Goal: Transaction & Acquisition: Purchase product/service

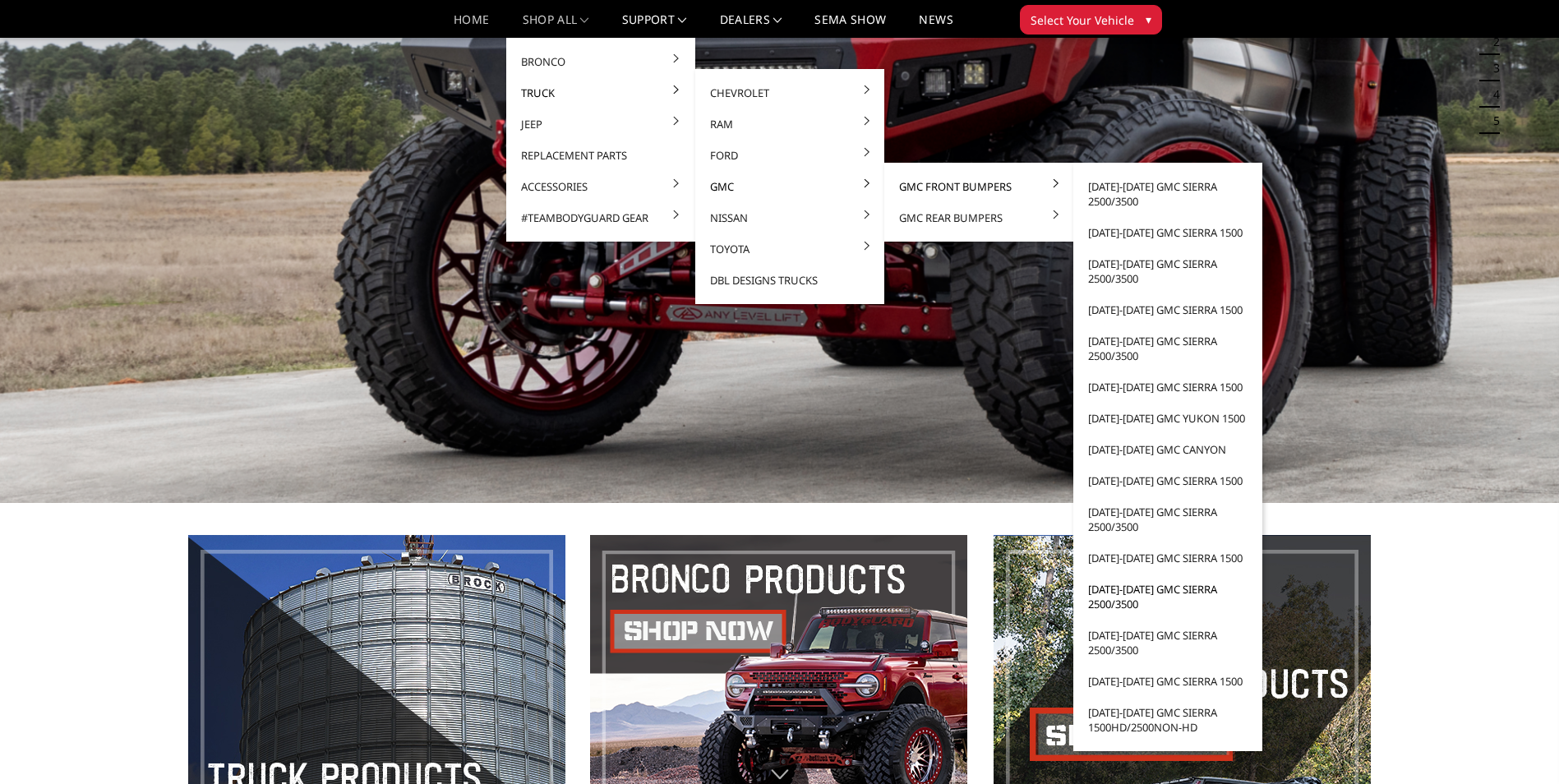
scroll to position [328, 0]
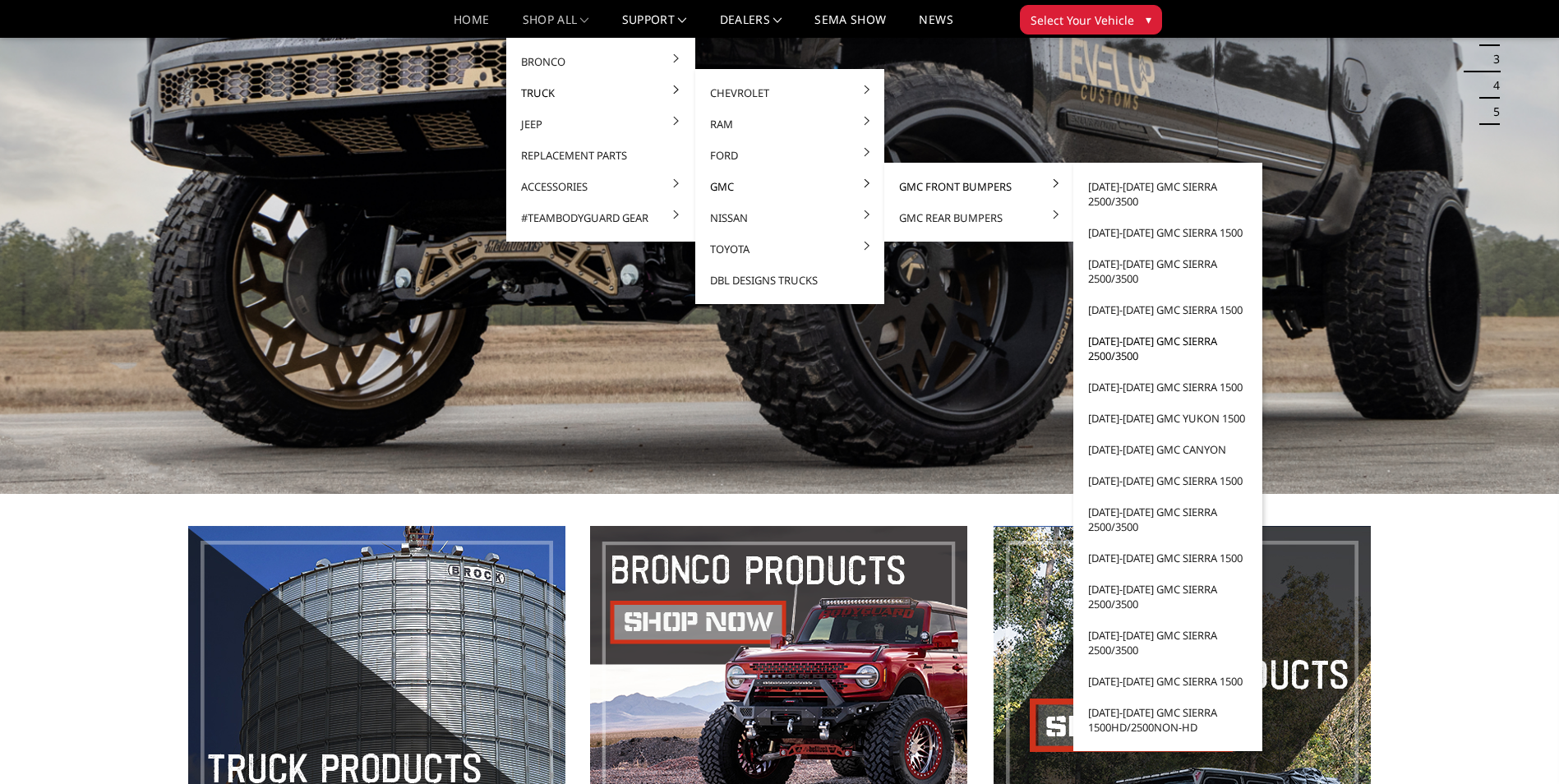
click at [1111, 347] on link "[DATE]-[DATE] GMC Sierra 2500/3500" at bounding box center [1168, 349] width 176 height 46
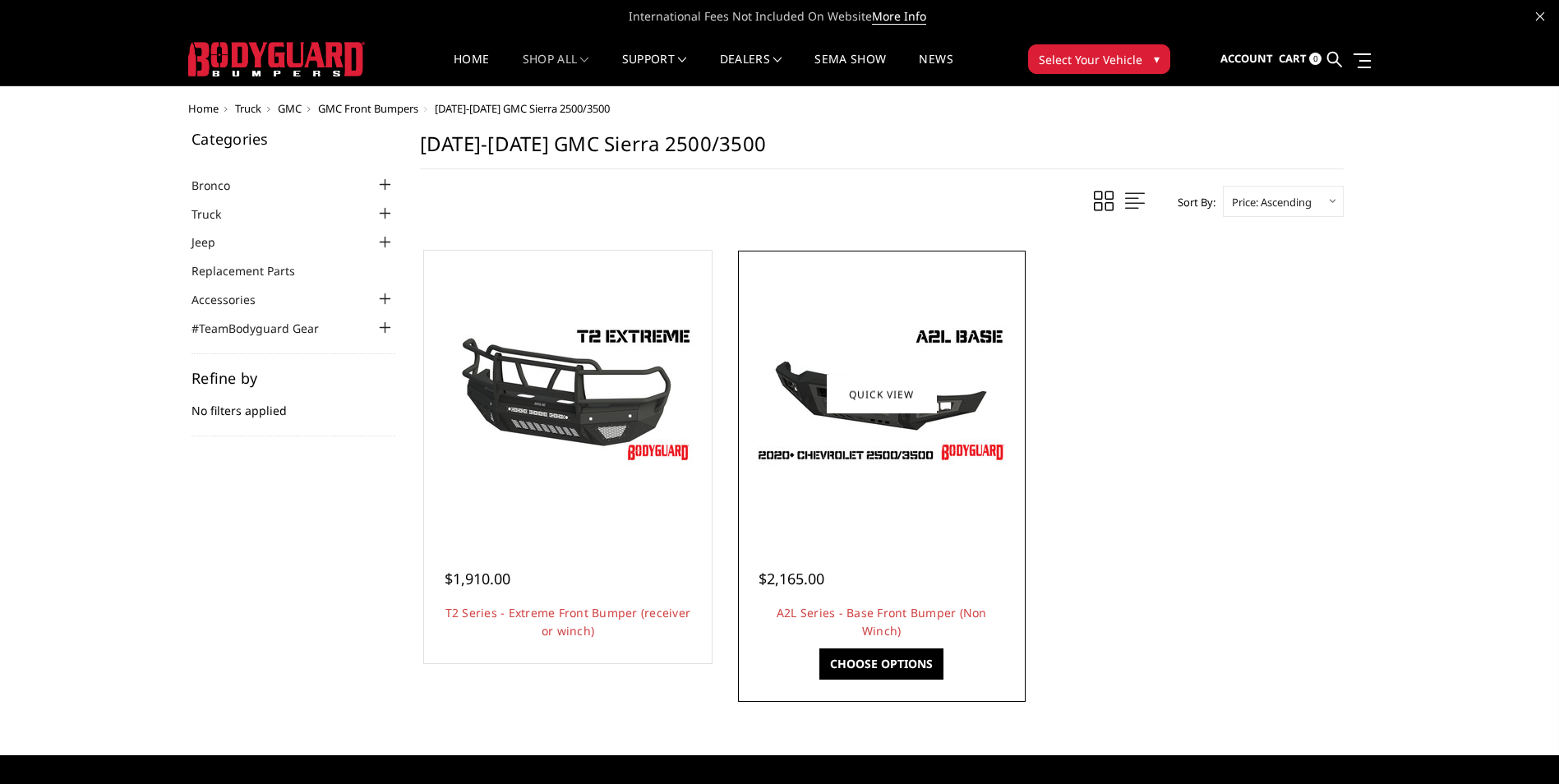
click at [963, 522] on div at bounding box center [881, 394] width 279 height 279
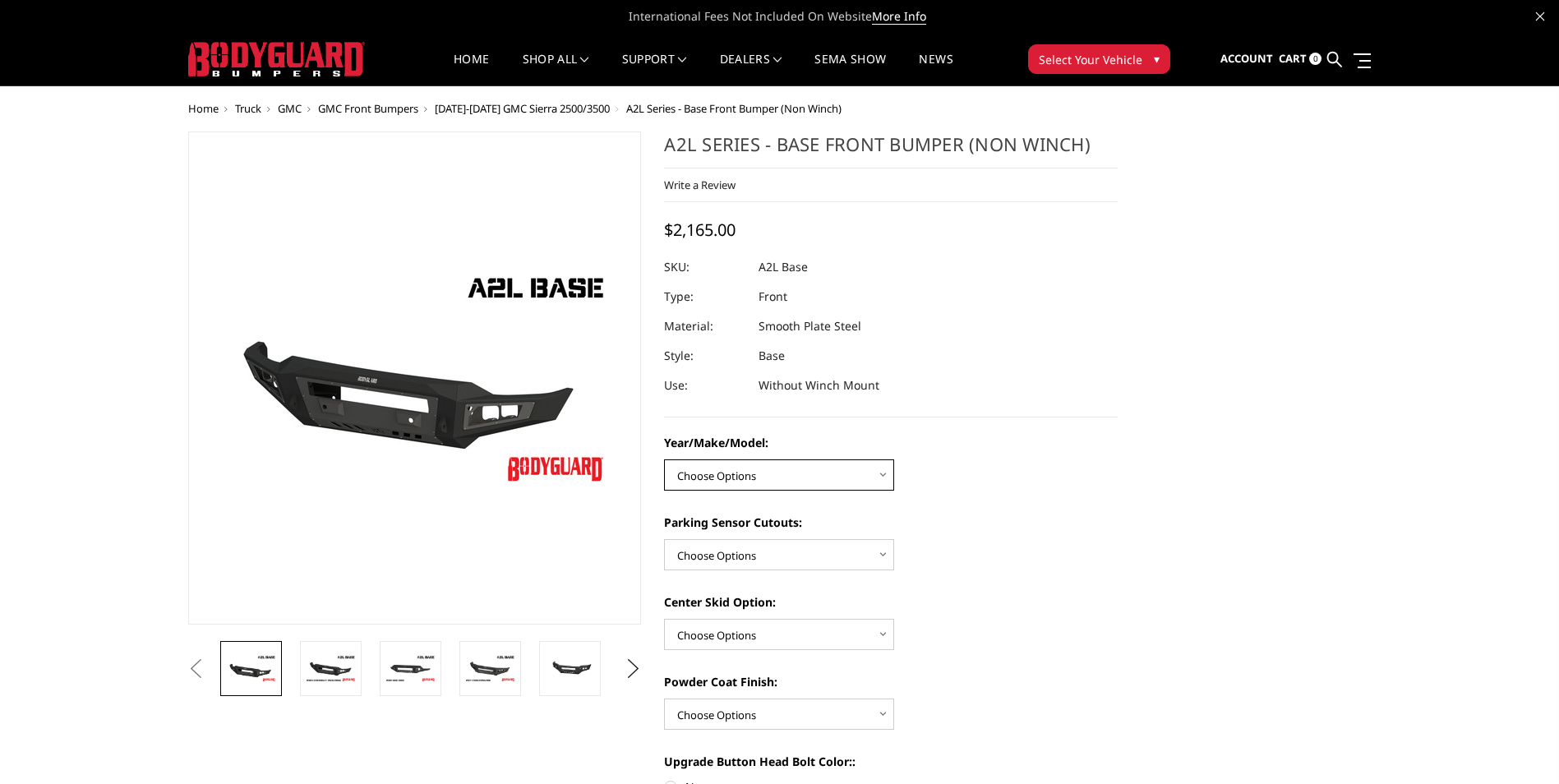
click at [879, 476] on select "Choose Options Chevrolet 15-19 2500/3500 Chevrolet 19-21 1500 Chevrolet 15-20 C…" at bounding box center [779, 475] width 230 height 31
select select "4339"
click at [664, 460] on select "Choose Options Chevrolet 15-19 2500/3500 Chevrolet 19-21 1500 Chevrolet 15-20 C…" at bounding box center [779, 475] width 230 height 31
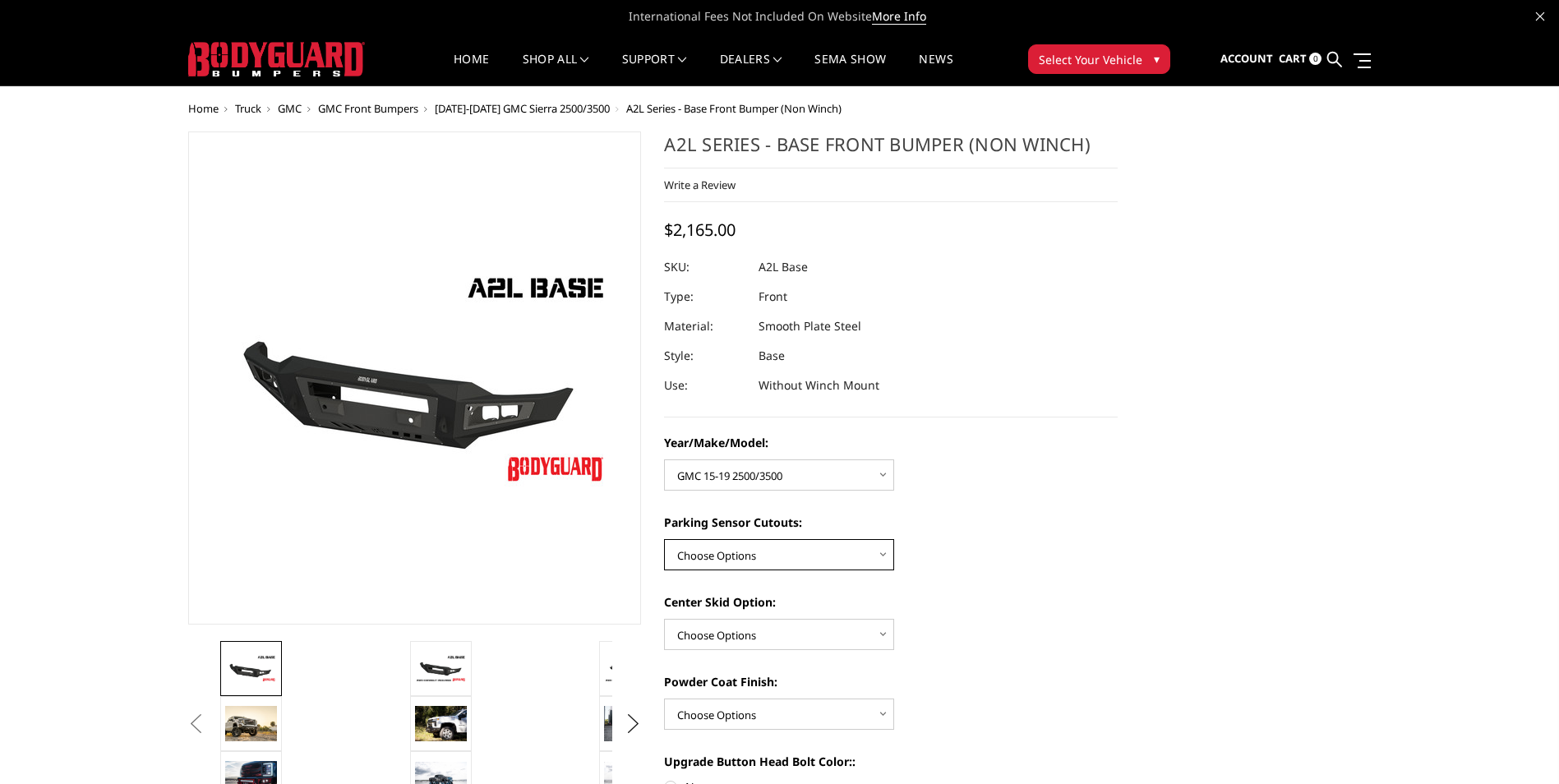
click at [884, 553] on select "Choose Options Yes - With Parking Sensor Cutouts No - Without Parking Sensor Cu…" at bounding box center [779, 554] width 230 height 31
select select "4328"
click at [664, 539] on select "Choose Options Yes - With Parking Sensor Cutouts No - Without Parking Sensor Cu…" at bounding box center [779, 554] width 230 height 31
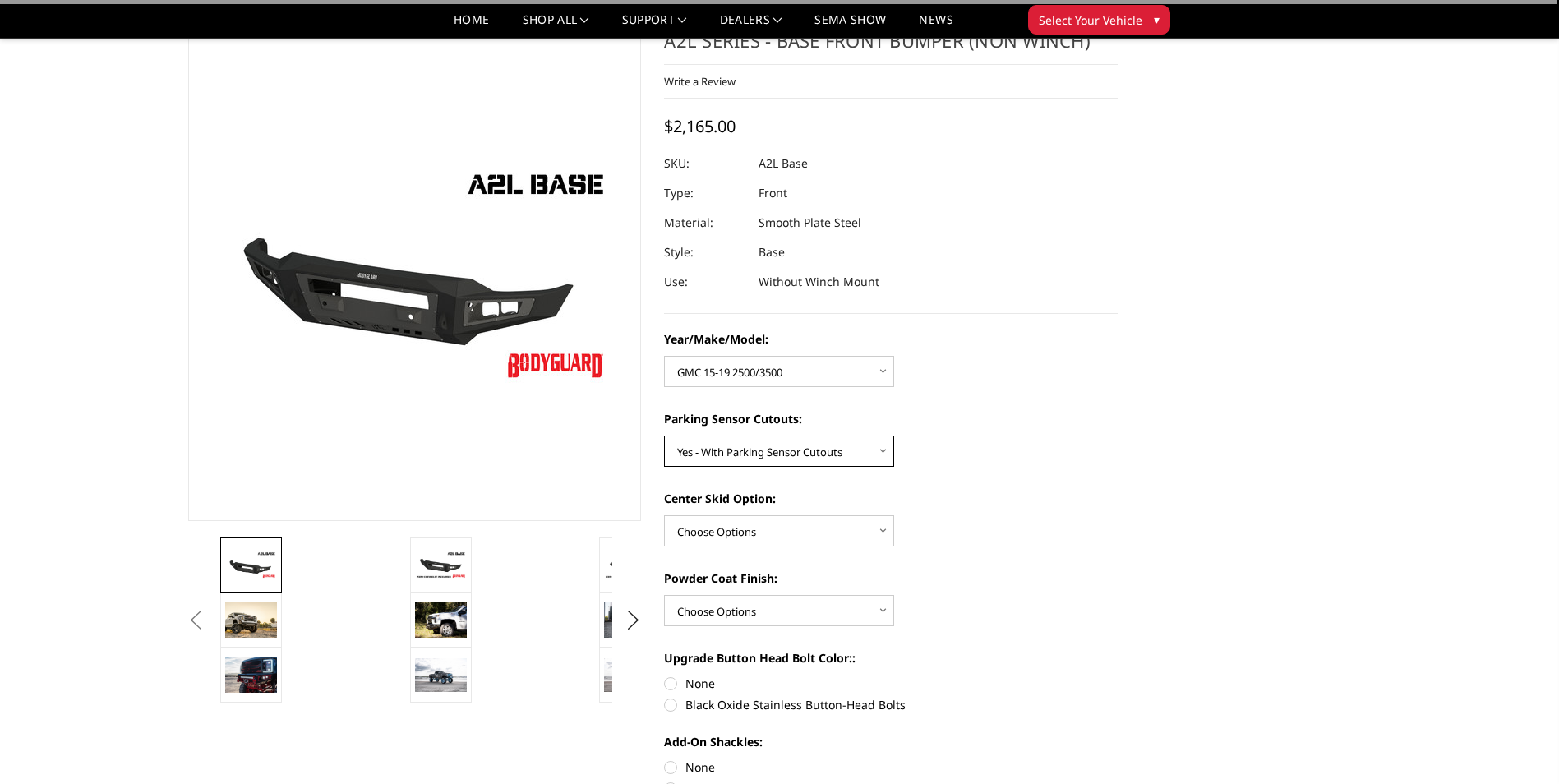
scroll to position [164, 0]
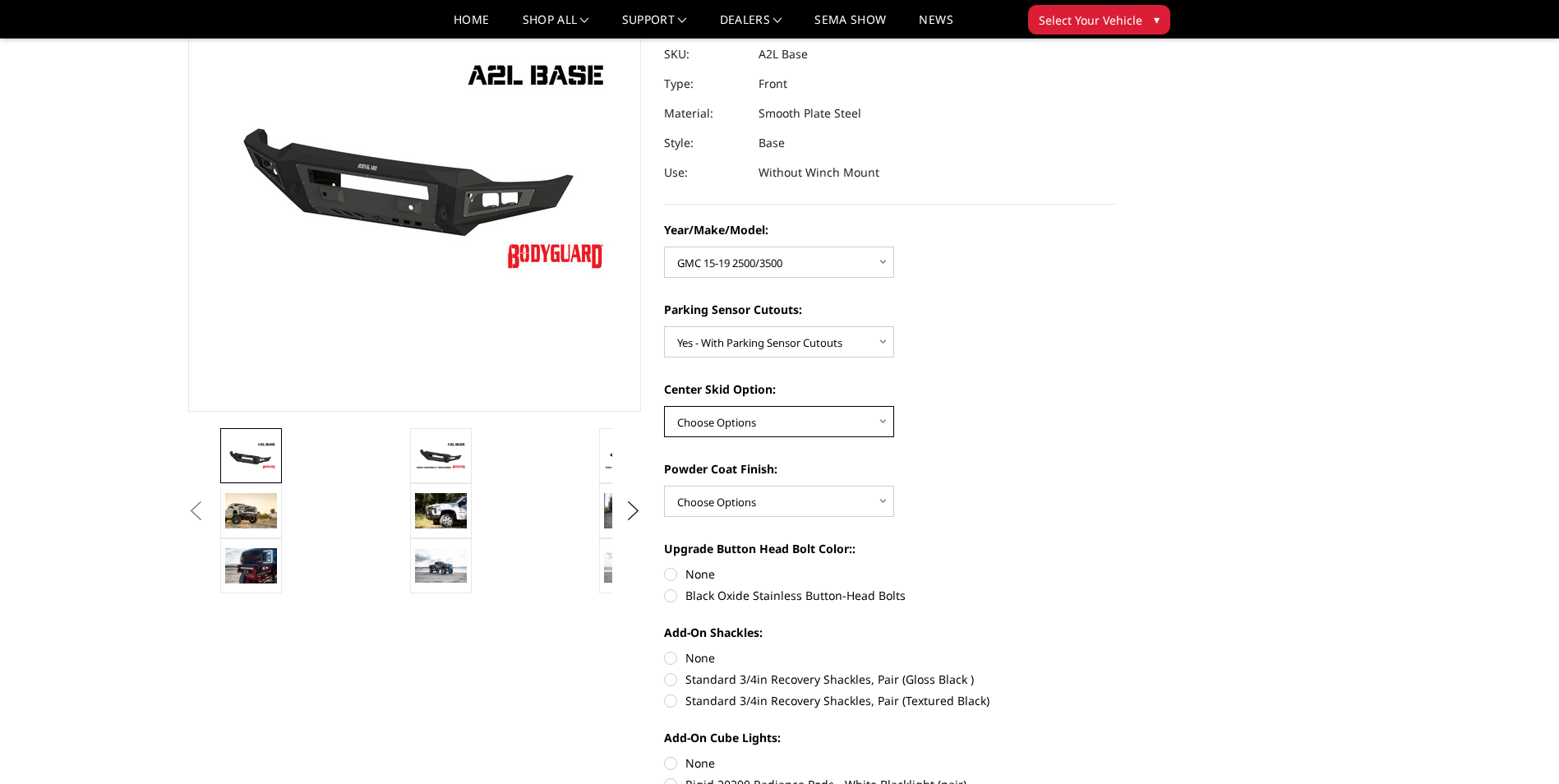
click at [875, 421] on select "Choose Options Single Light Bar Cutout" at bounding box center [779, 421] width 230 height 31
select select "4304"
click at [664, 406] on select "Choose Options Single Light Bar Cutout" at bounding box center [779, 421] width 230 height 31
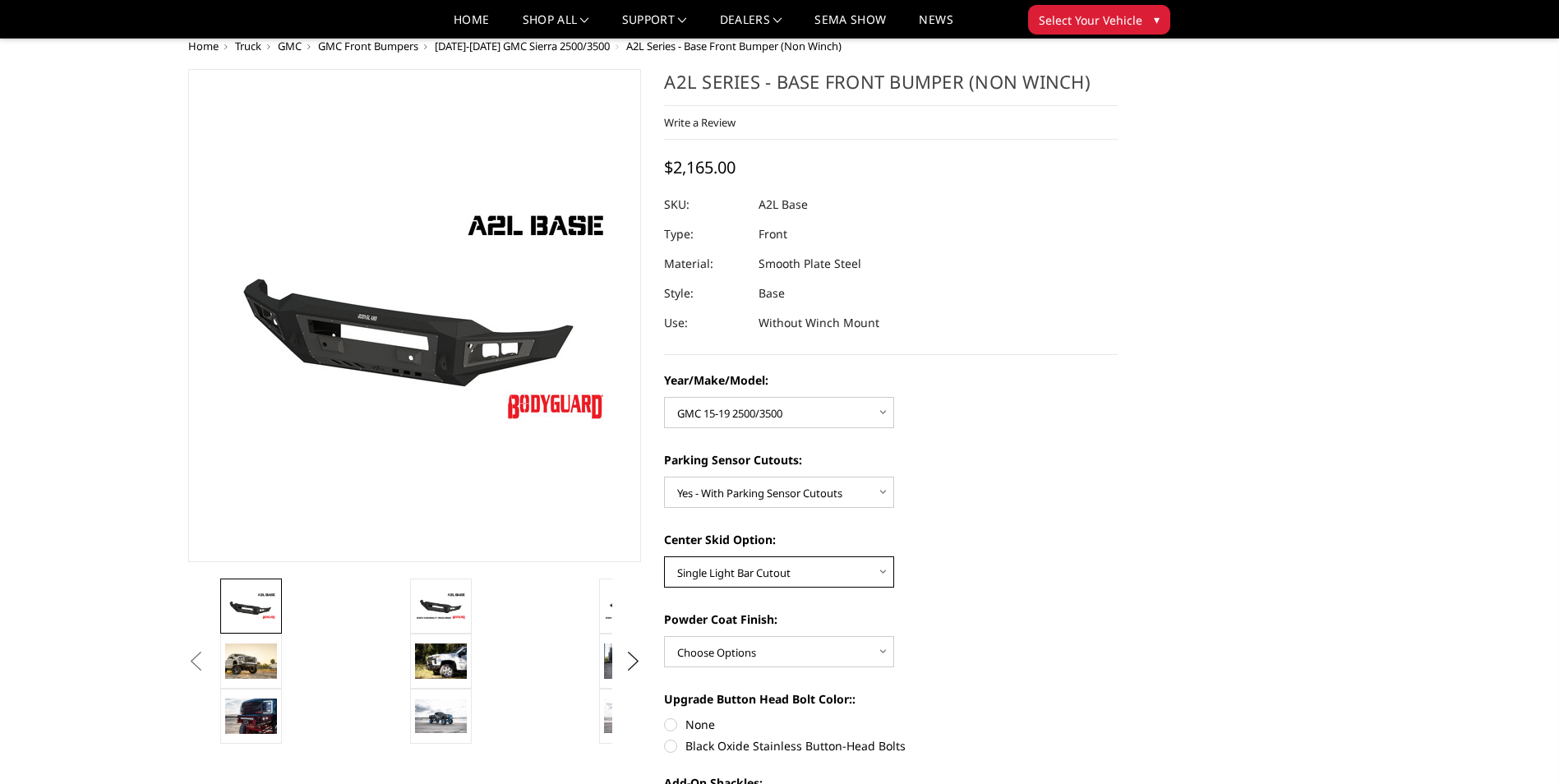
scroll to position [0, 0]
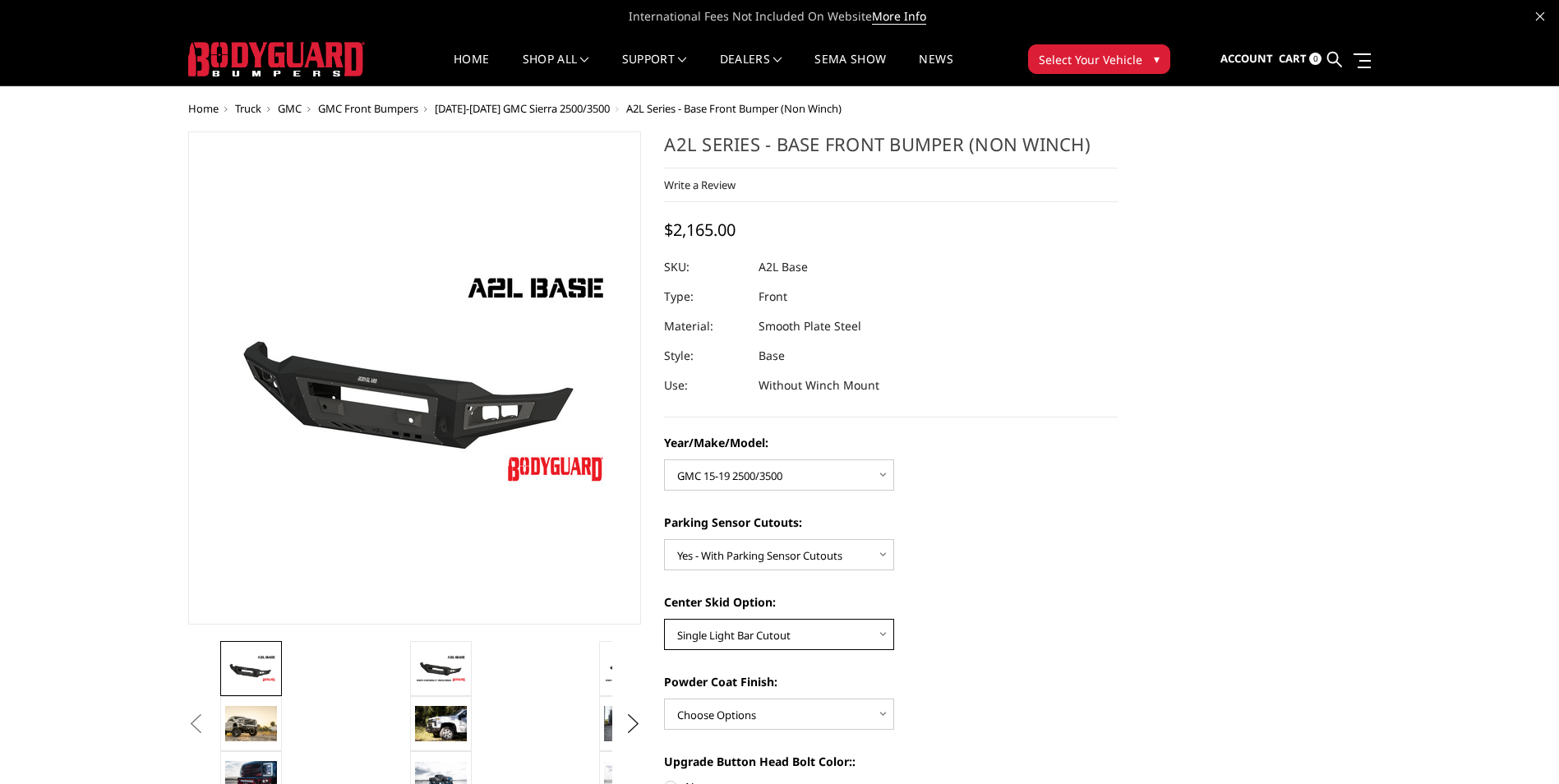
click at [875, 631] on select "Choose Options Single Light Bar Cutout" at bounding box center [779, 634] width 230 height 31
click at [664, 619] on select "Choose Options Single Light Bar Cutout" at bounding box center [779, 634] width 230 height 31
click at [956, 634] on div "Center Skid Option: Choose Options Single Light Bar Cutout" at bounding box center [891, 621] width 454 height 57
click at [881, 638] on select "Choose Options Single Light Bar Cutout" at bounding box center [779, 634] width 230 height 31
select select "4304"
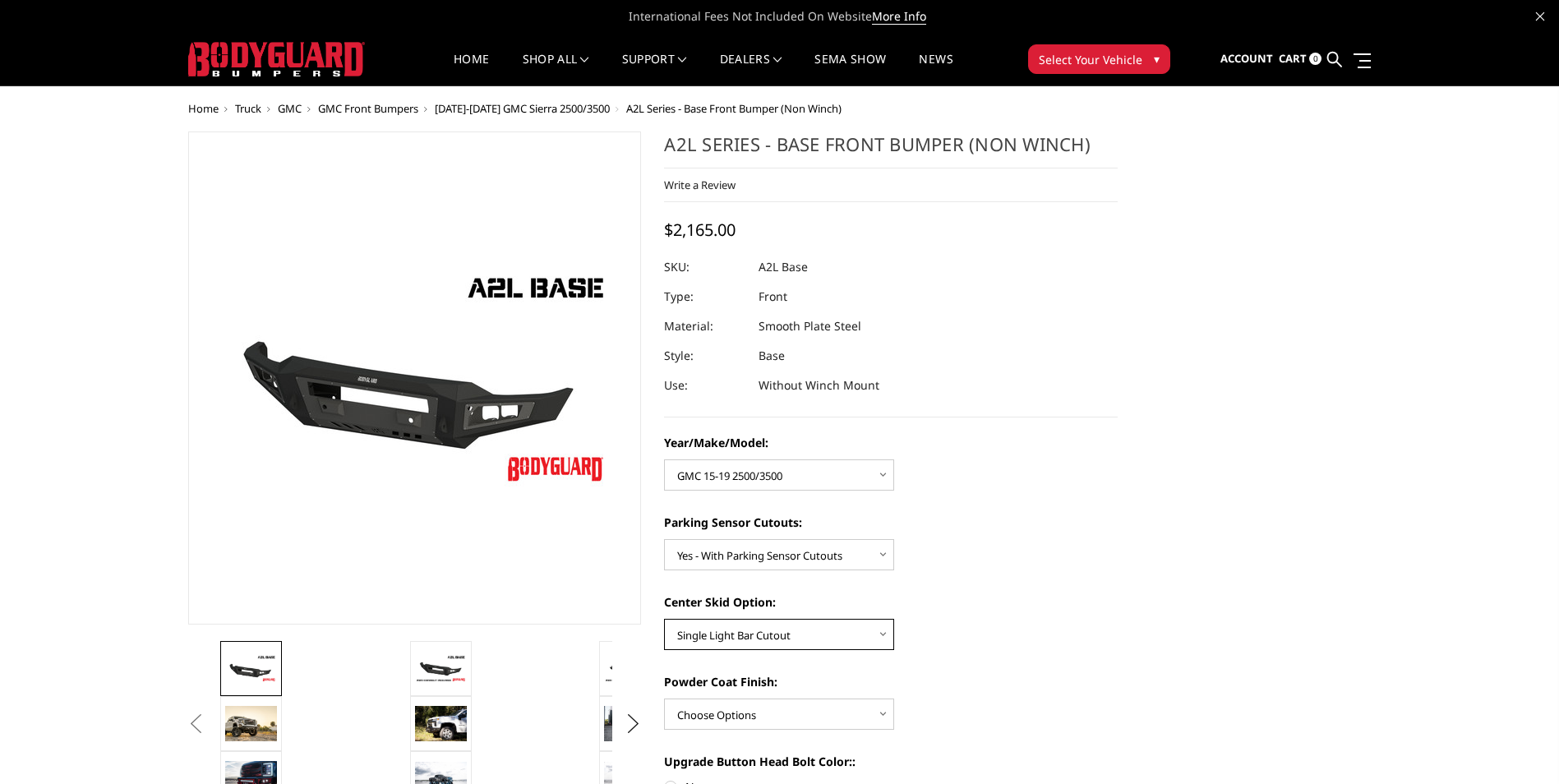
click at [664, 619] on select "Choose Options Single Light Bar Cutout" at bounding box center [779, 634] width 230 height 31
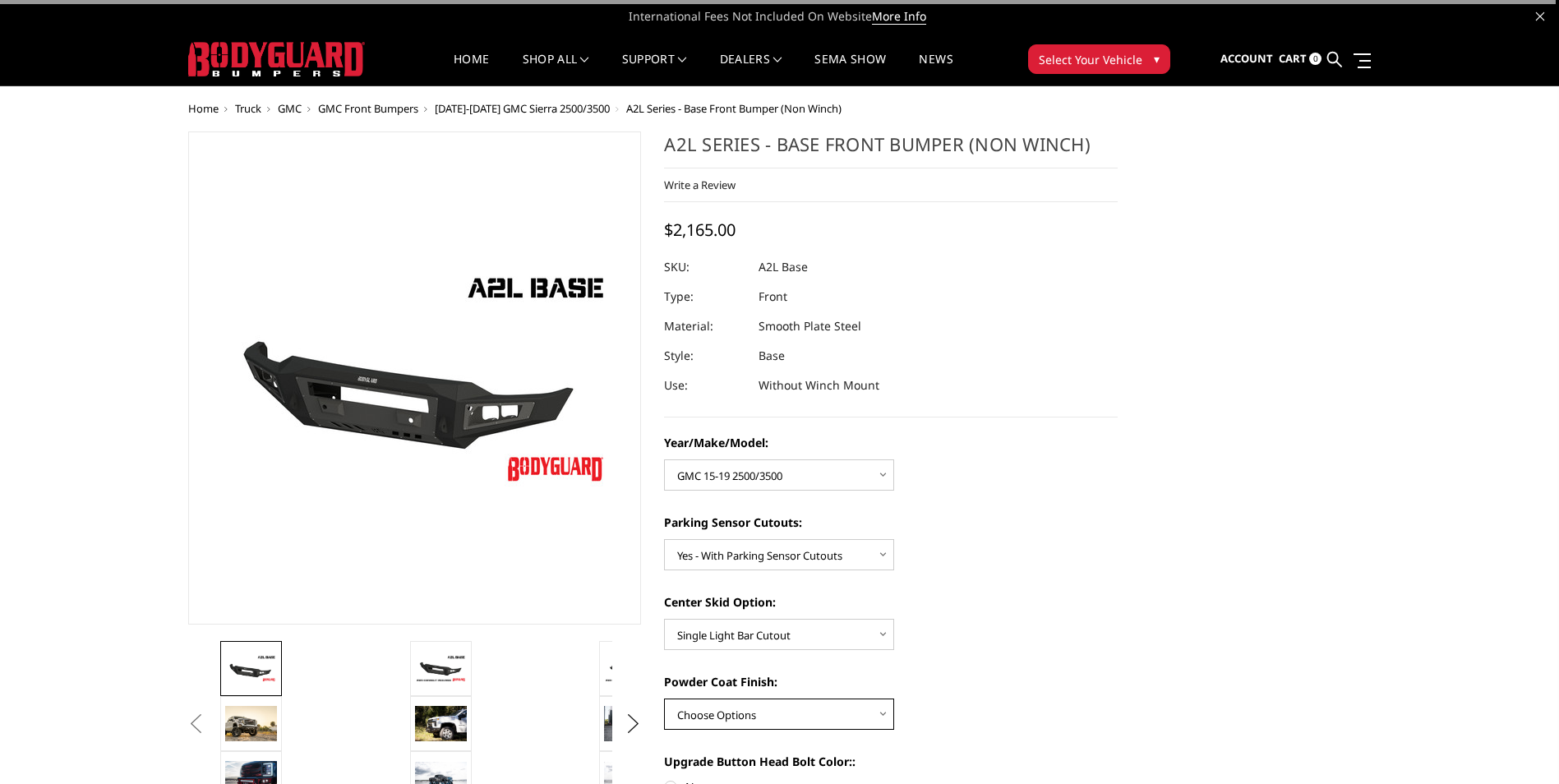
click at [875, 713] on select "Choose Options Bare metal (included) Texture Black Powder Coat" at bounding box center [779, 714] width 230 height 31
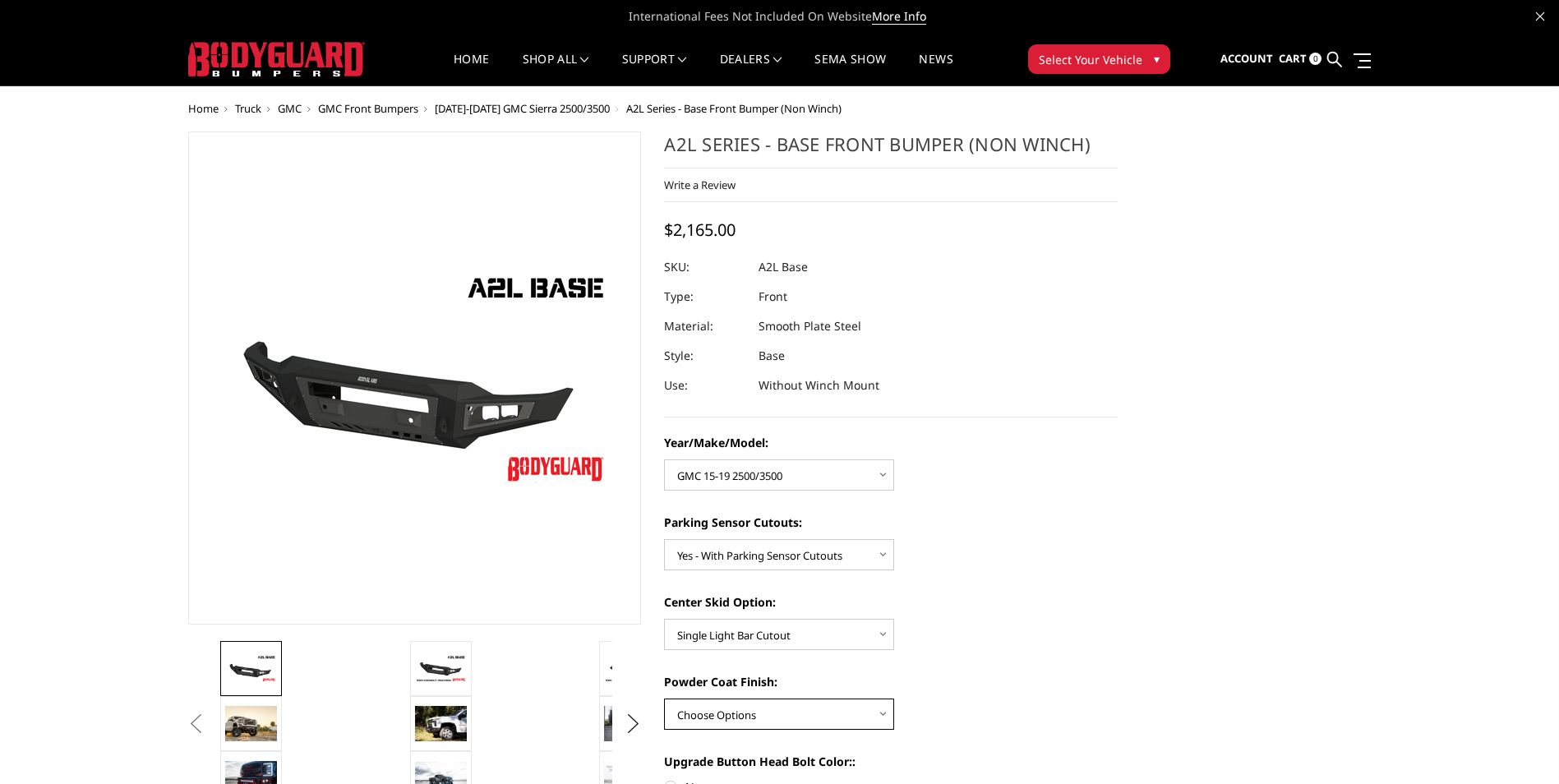
select select "4285"
click at [664, 698] on select "Choose Options Bare metal (included) Texture Black Powder Coat" at bounding box center [779, 714] width 230 height 31
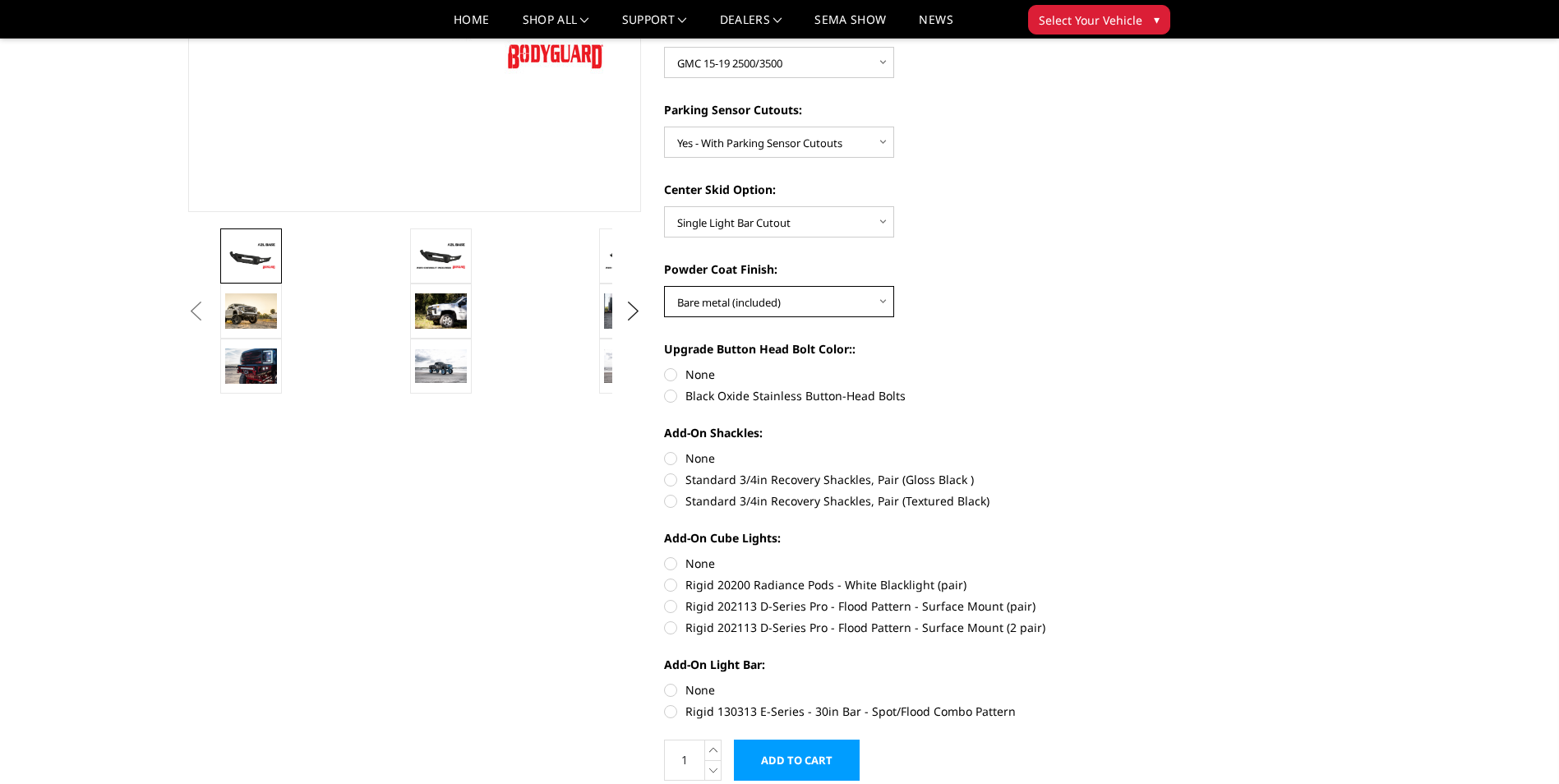
scroll to position [492, 0]
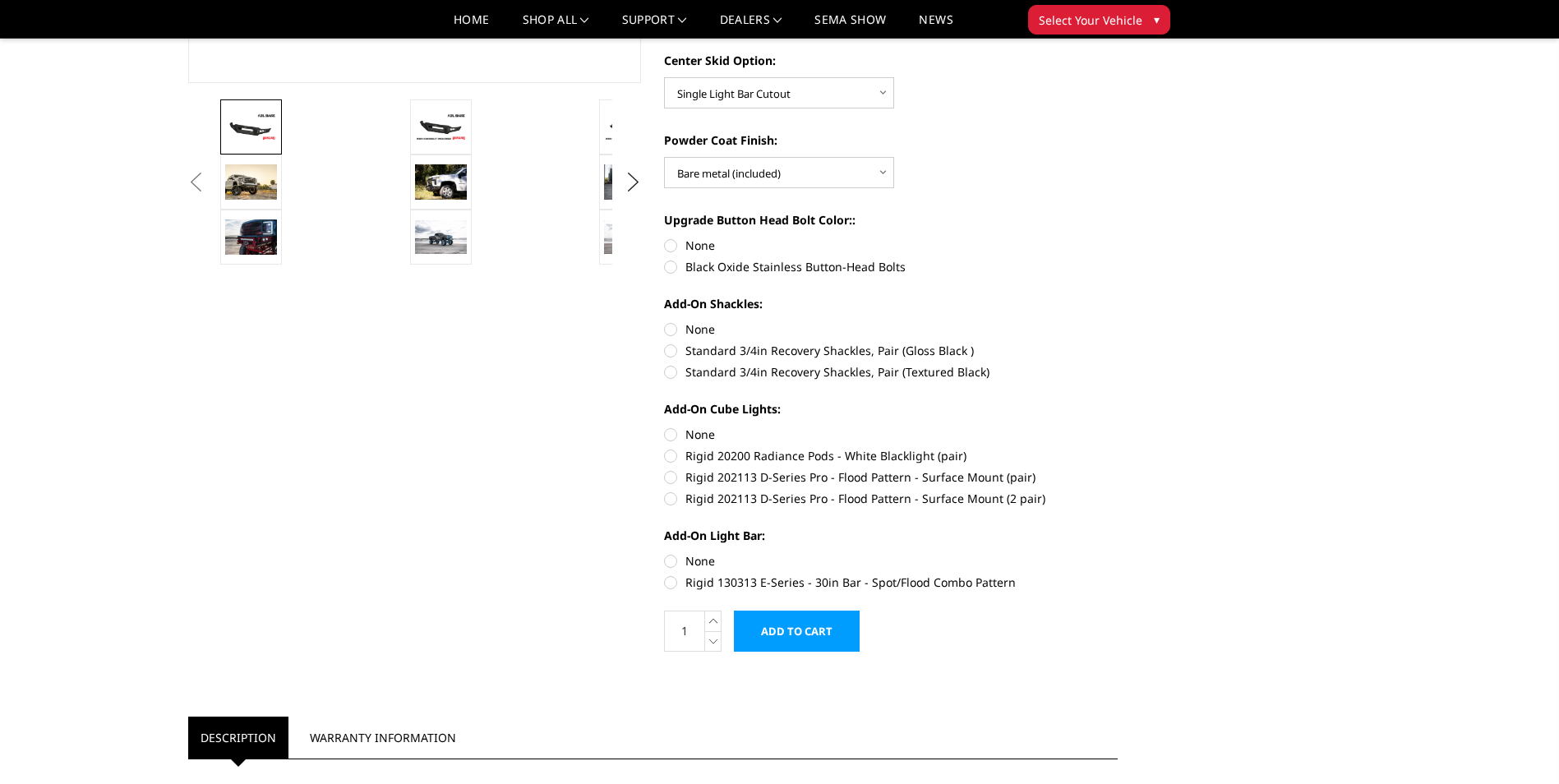
click at [671, 242] on label "None" at bounding box center [891, 245] width 454 height 17
click at [665, 238] on input "None" at bounding box center [664, 237] width 1 height 1
radio input "true"
click at [674, 350] on label "Standard 3/4in Recovery Shackles, Pair (Gloss Black )" at bounding box center [891, 350] width 454 height 17
click at [1118, 322] on input "Standard 3/4in Recovery Shackles, Pair (Gloss Black )" at bounding box center [1118, 321] width 1 height 1
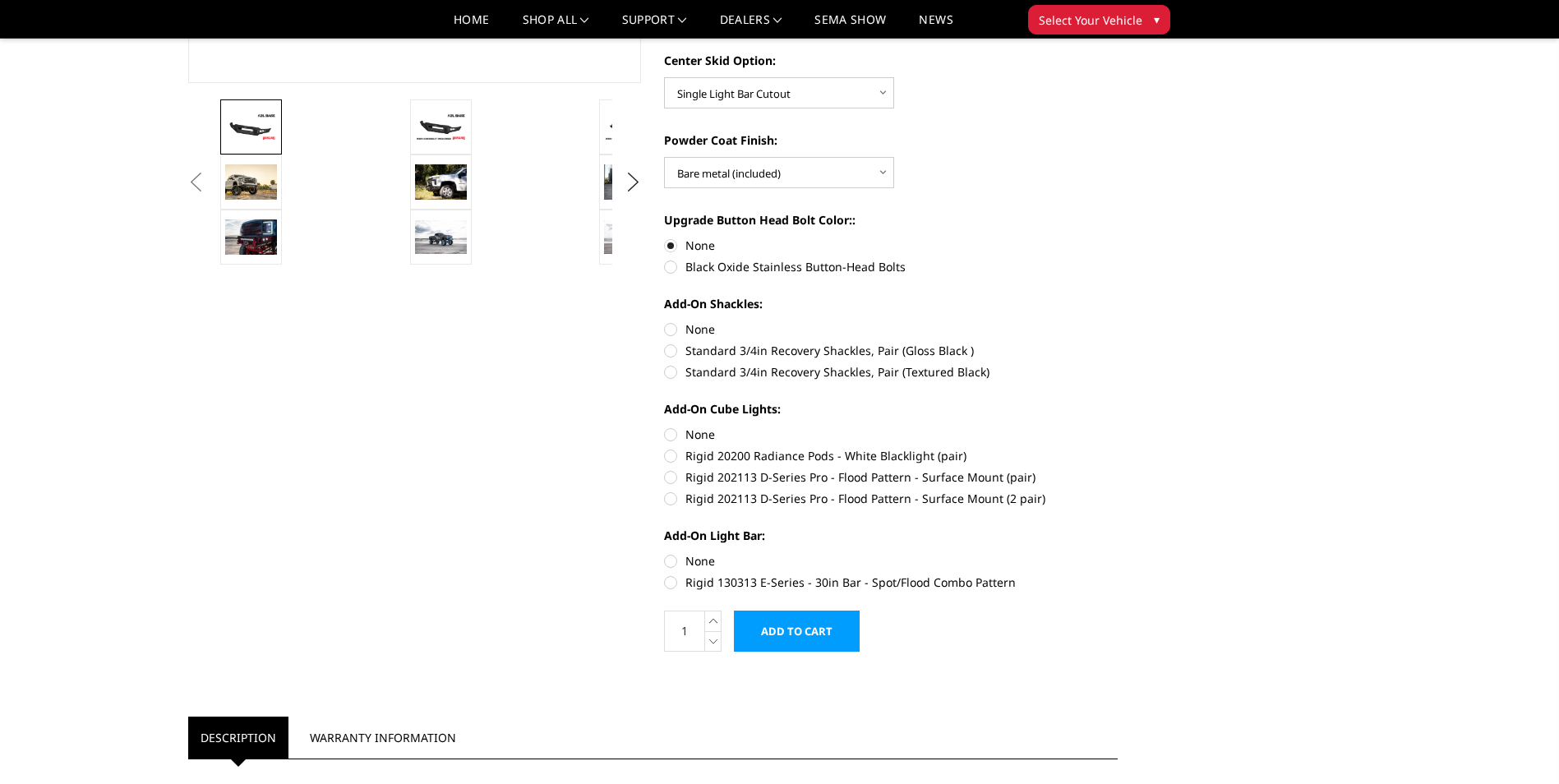
radio input "true"
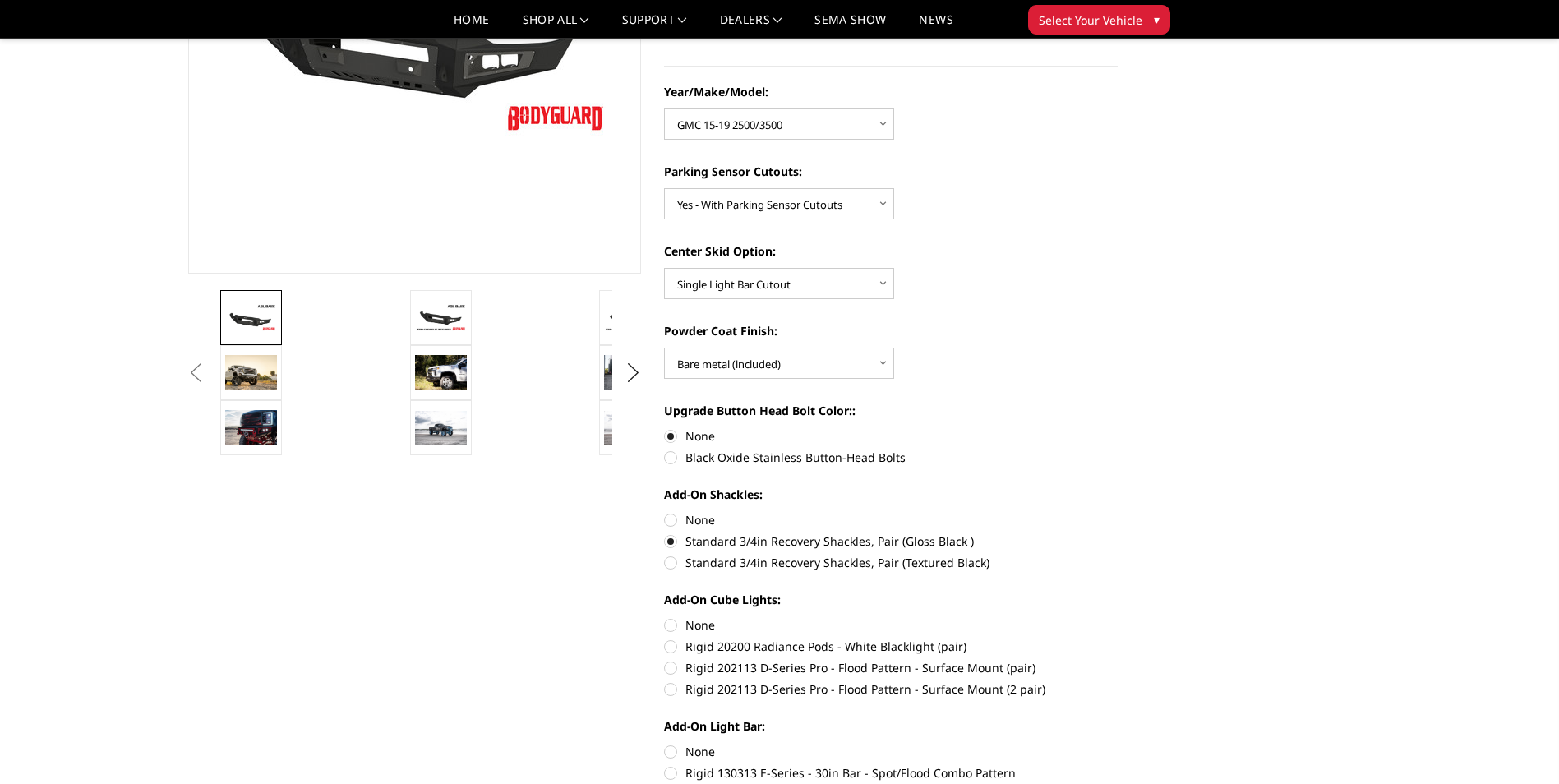
scroll to position [410, 0]
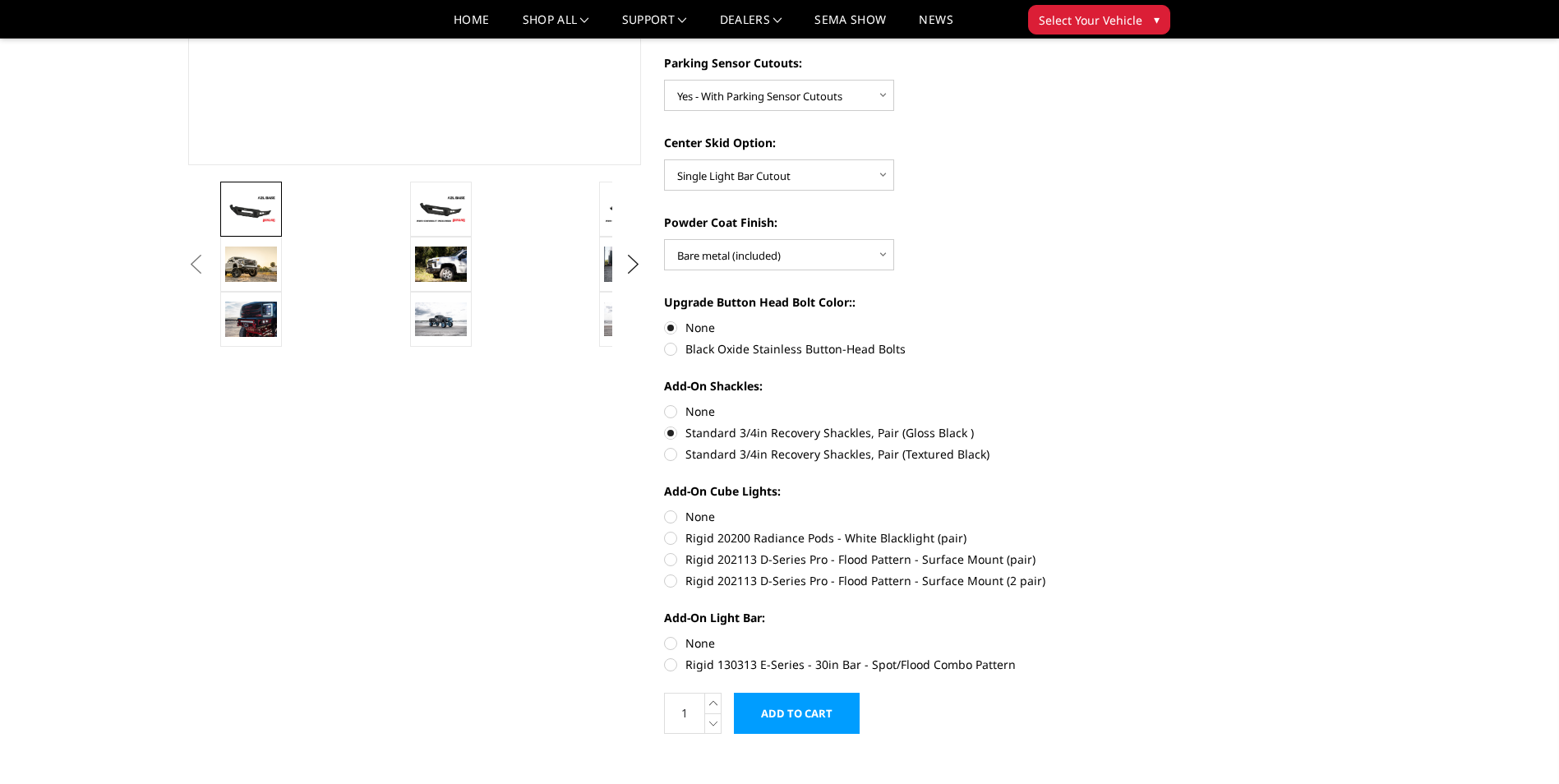
click at [671, 433] on label "Standard 3/4in Recovery Shackles, Pair (Gloss Black )" at bounding box center [891, 433] width 454 height 17
click at [1118, 404] on input "Standard 3/4in Recovery Shackles, Pair (Gloss Black )" at bounding box center [1118, 403] width 1 height 1
click at [675, 406] on label "None" at bounding box center [891, 411] width 454 height 17
click at [665, 404] on input "None" at bounding box center [664, 403] width 1 height 1
radio input "true"
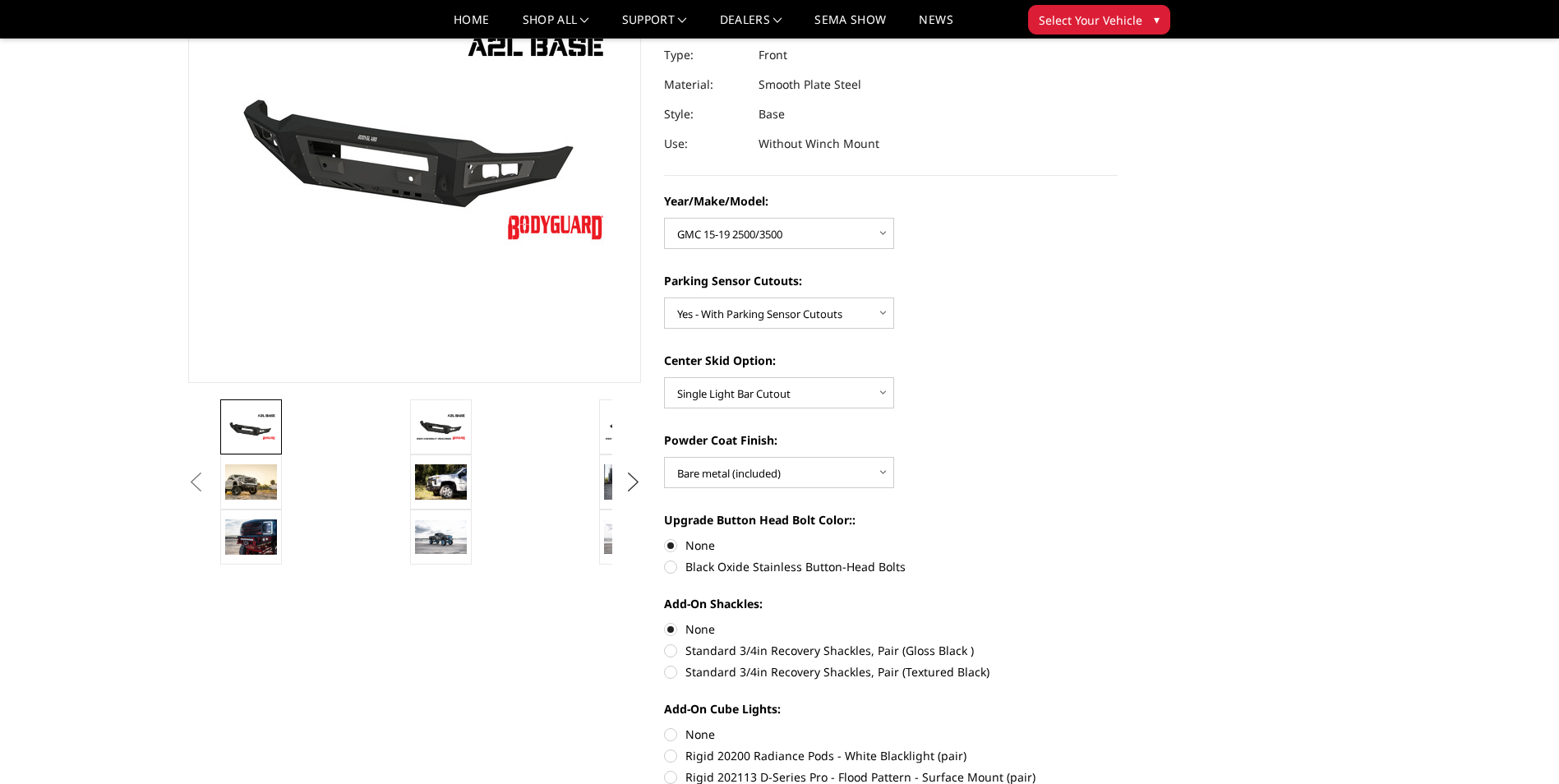
scroll to position [164, 0]
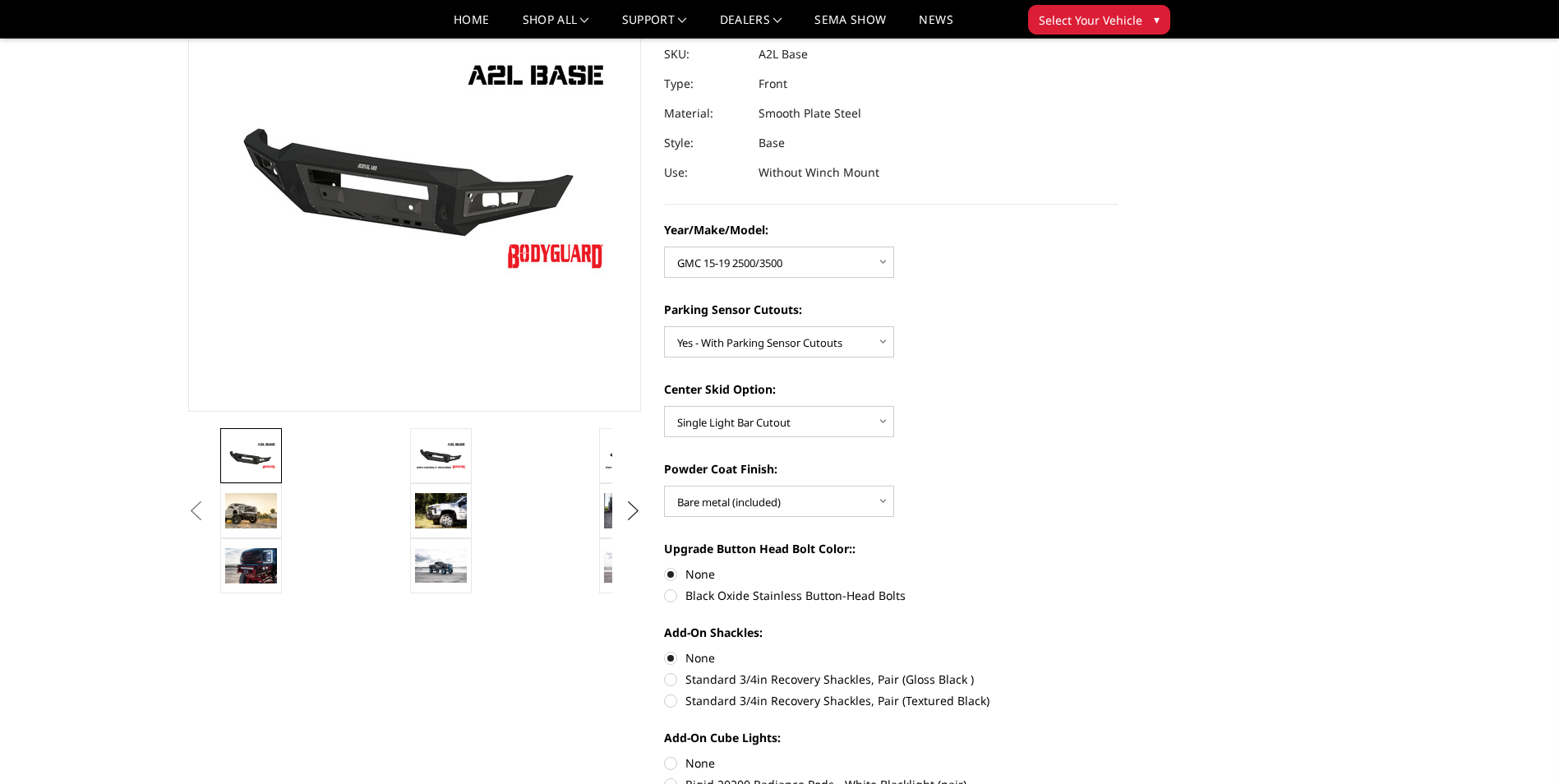
click at [636, 510] on button "Next" at bounding box center [633, 511] width 25 height 25
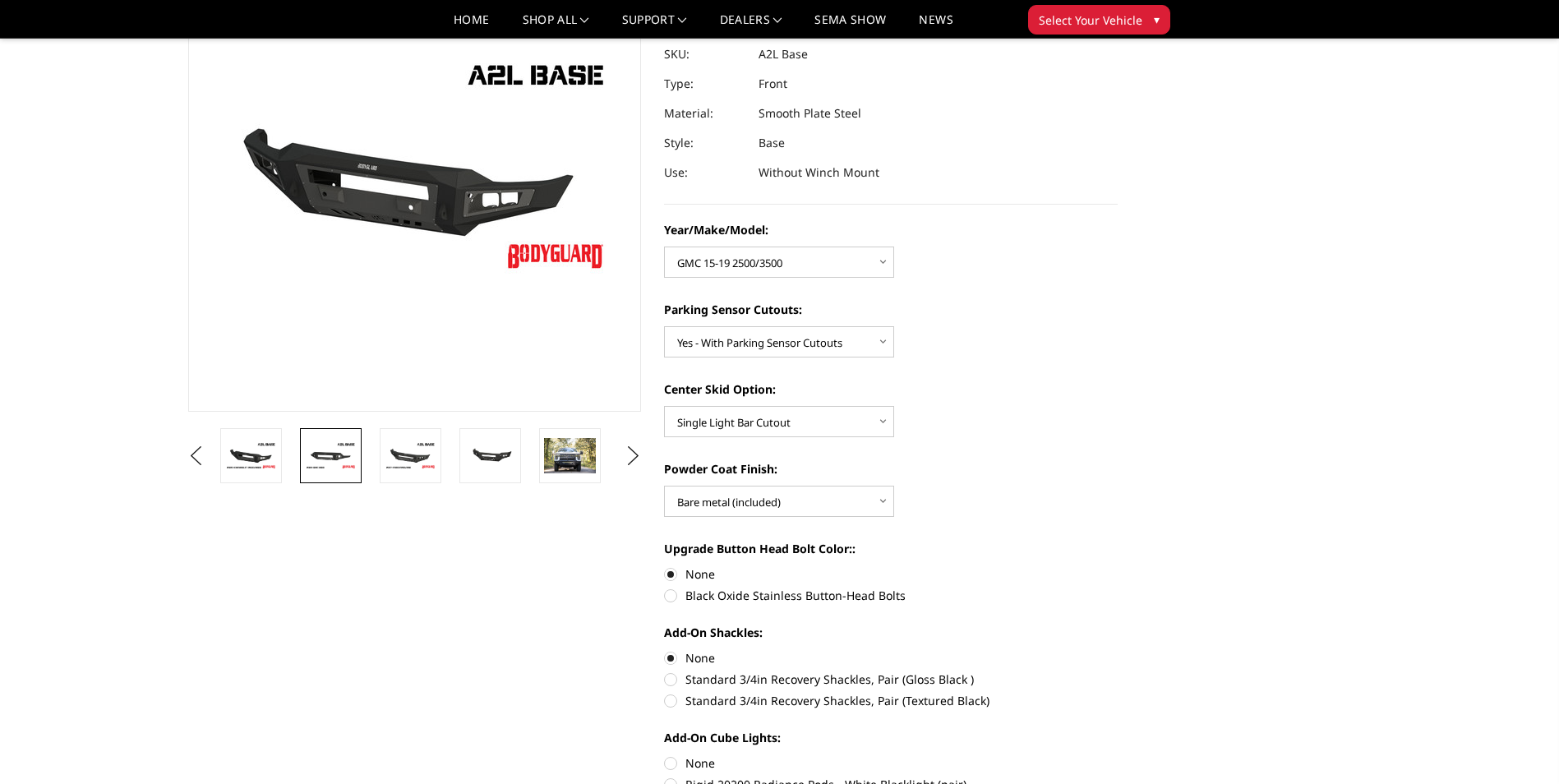
click at [327, 460] on img at bounding box center [331, 456] width 52 height 29
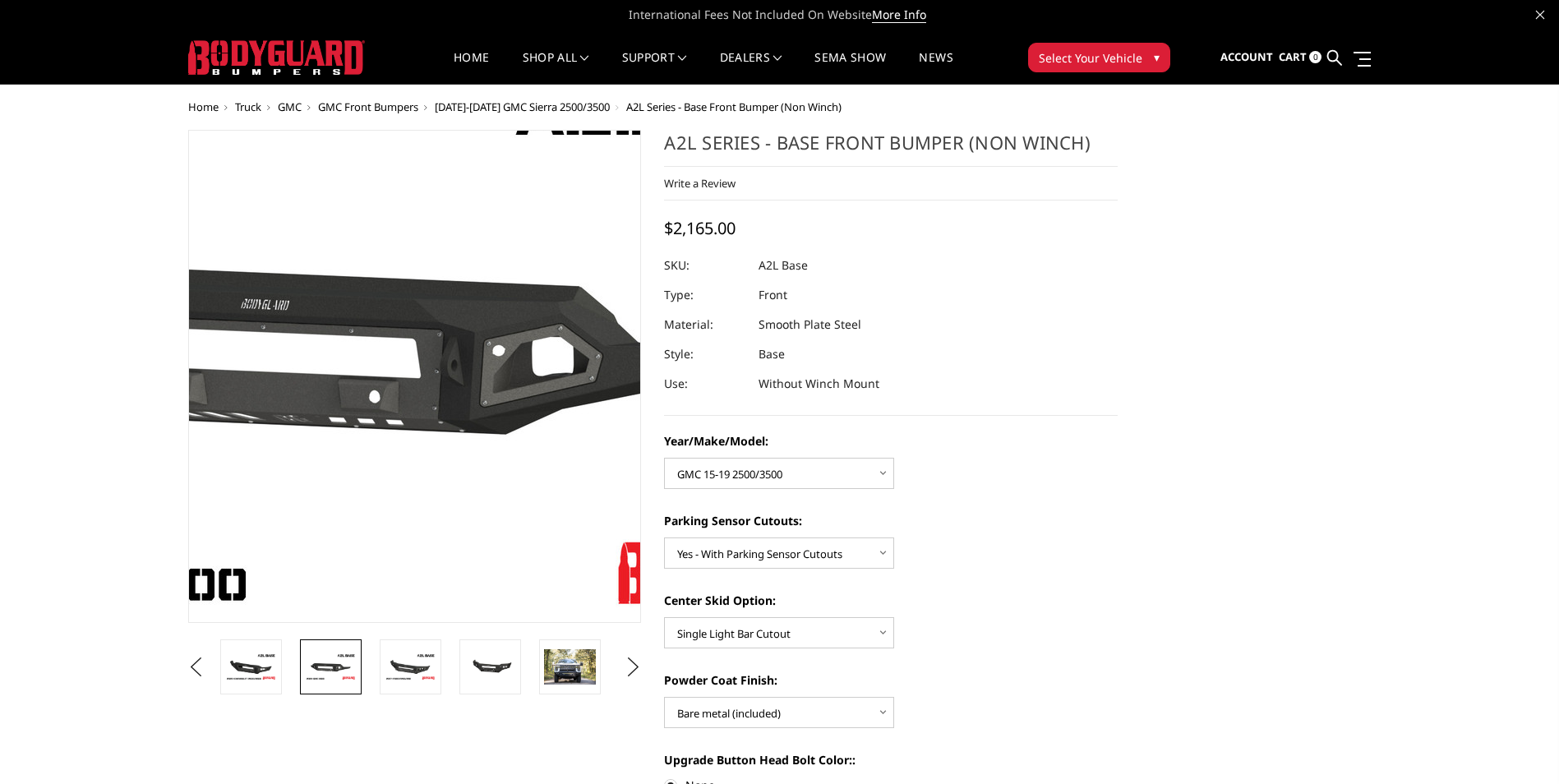
scroll to position [0, 0]
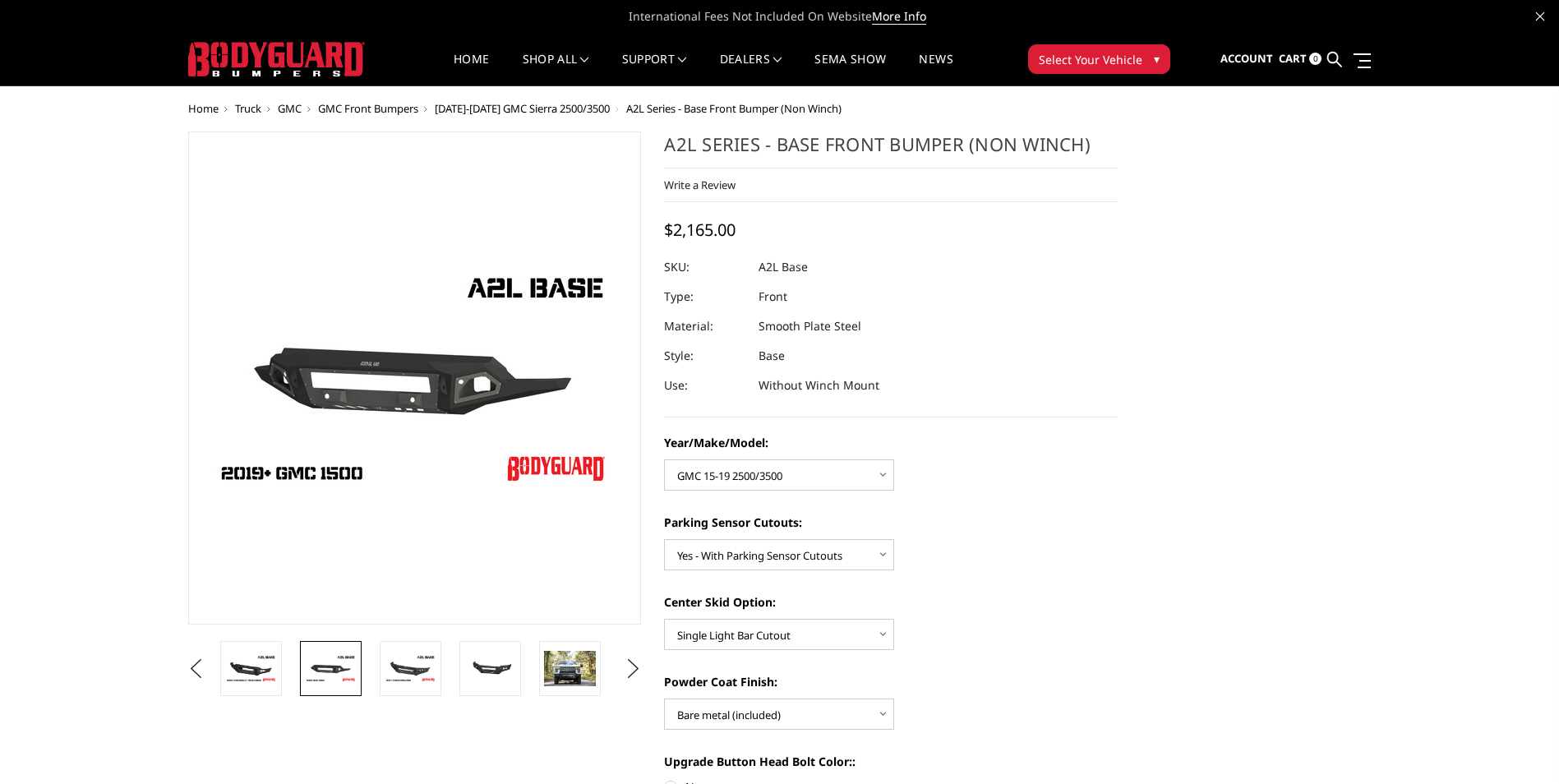
click at [320, 666] on img at bounding box center [331, 668] width 52 height 29
click at [420, 666] on img at bounding box center [411, 668] width 52 height 29
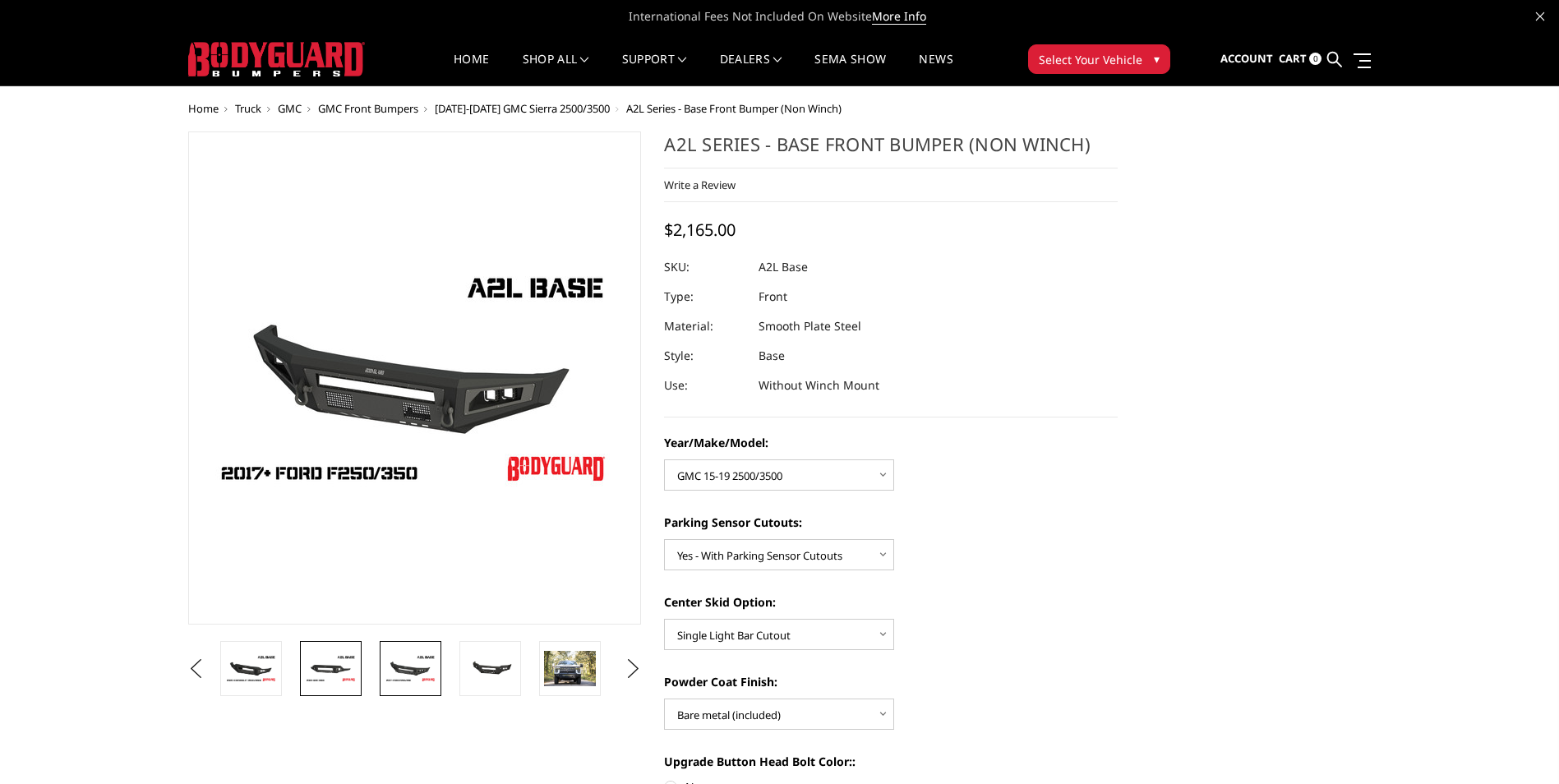
click at [326, 663] on img at bounding box center [331, 668] width 52 height 29
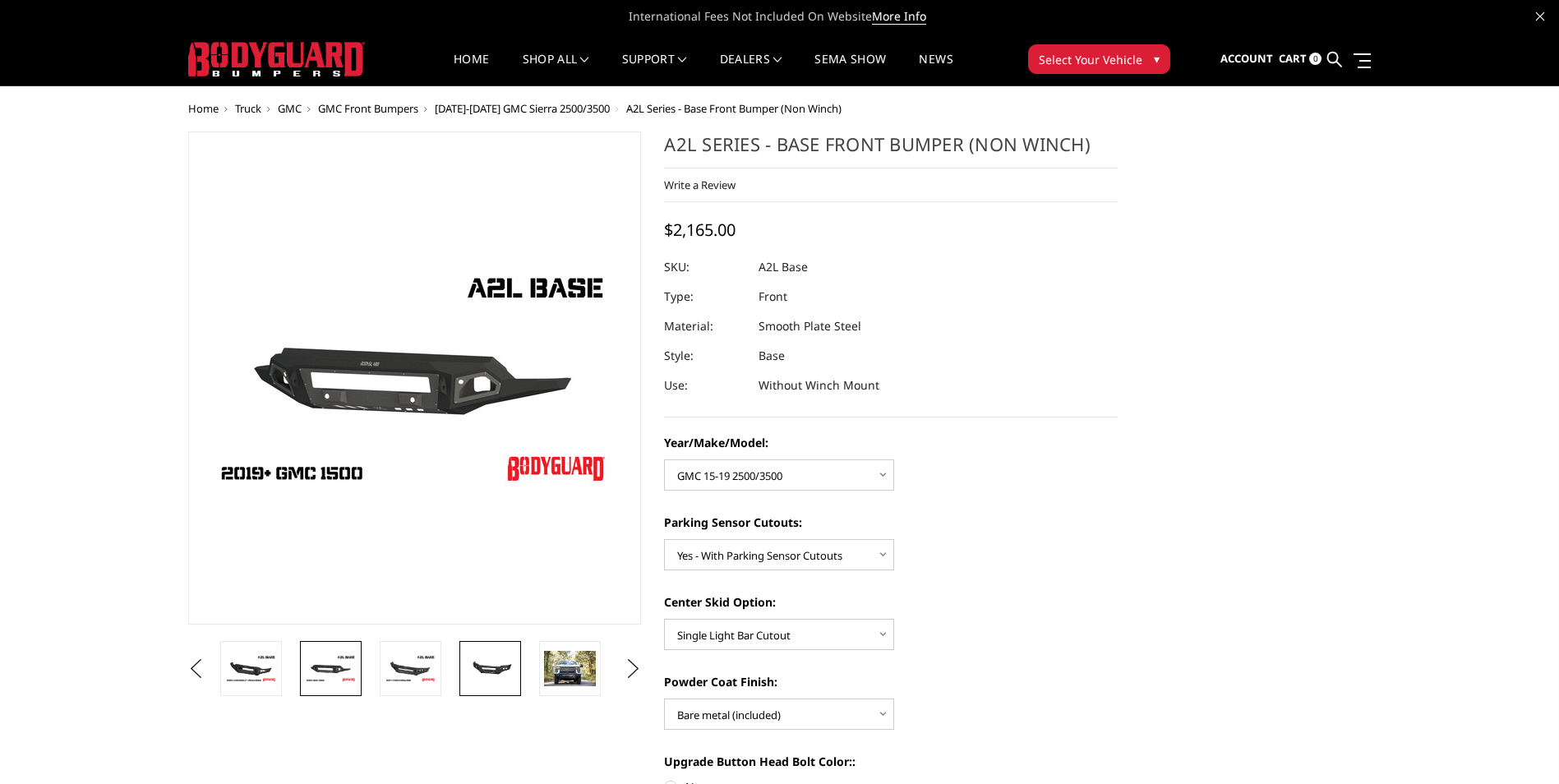
click at [492, 676] on img at bounding box center [491, 668] width 52 height 24
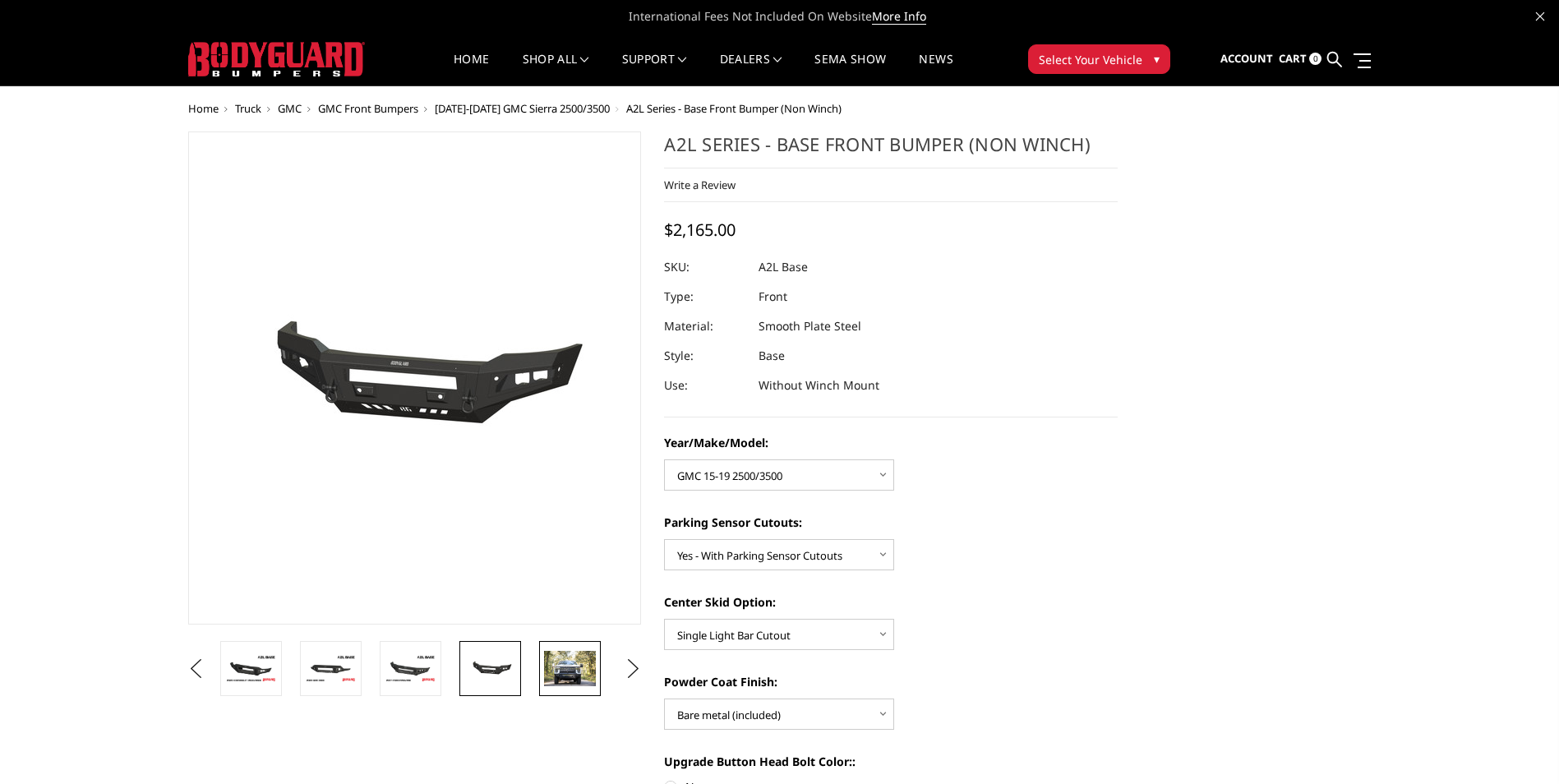
click at [553, 677] on img at bounding box center [570, 668] width 52 height 35
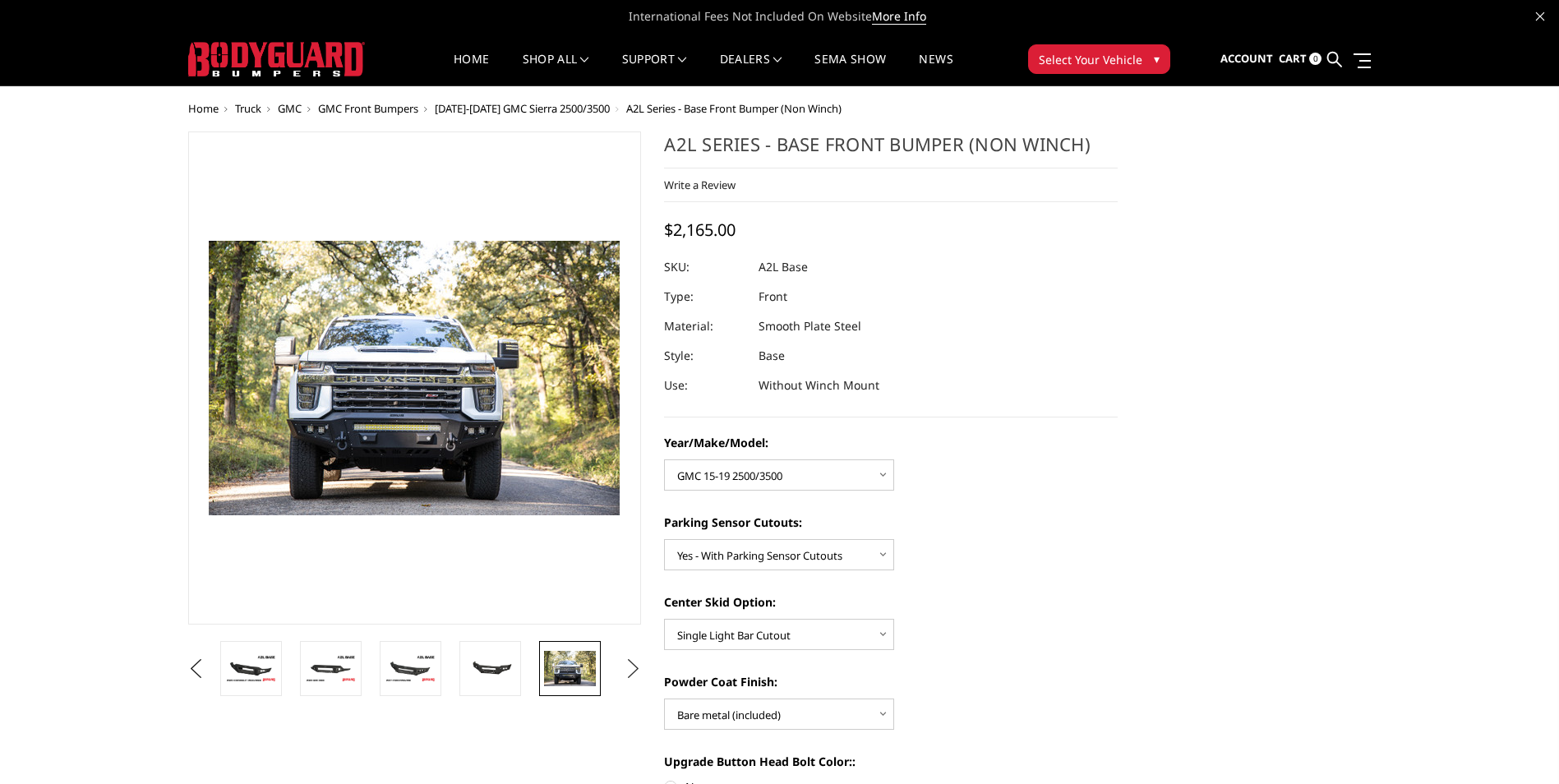
click at [624, 675] on button "Next" at bounding box center [633, 669] width 25 height 25
click at [595, 674] on img at bounding box center [570, 668] width 52 height 35
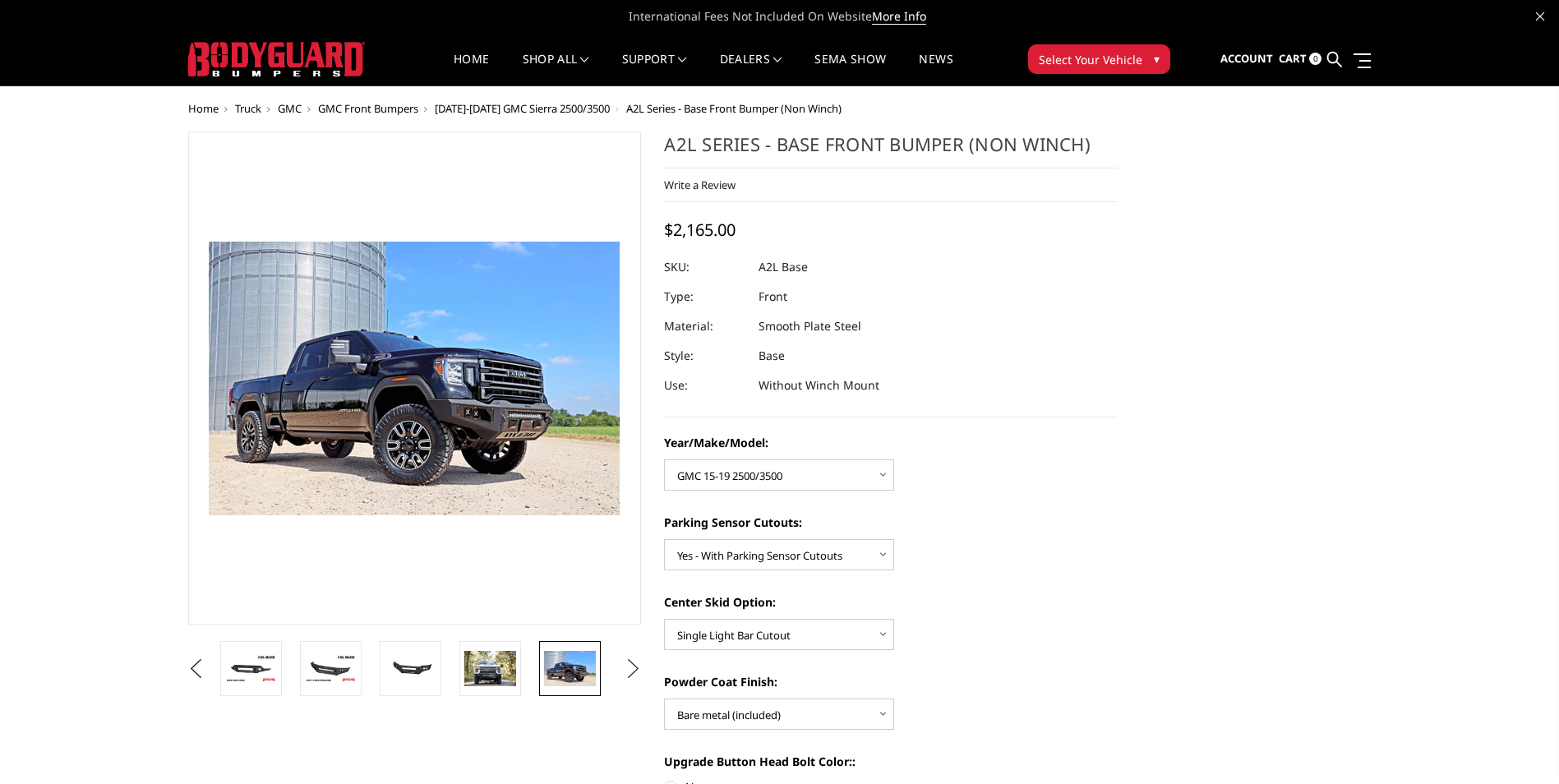
click at [627, 675] on button "Next" at bounding box center [633, 669] width 25 height 25
click at [491, 662] on img at bounding box center [491, 669] width 52 height 33
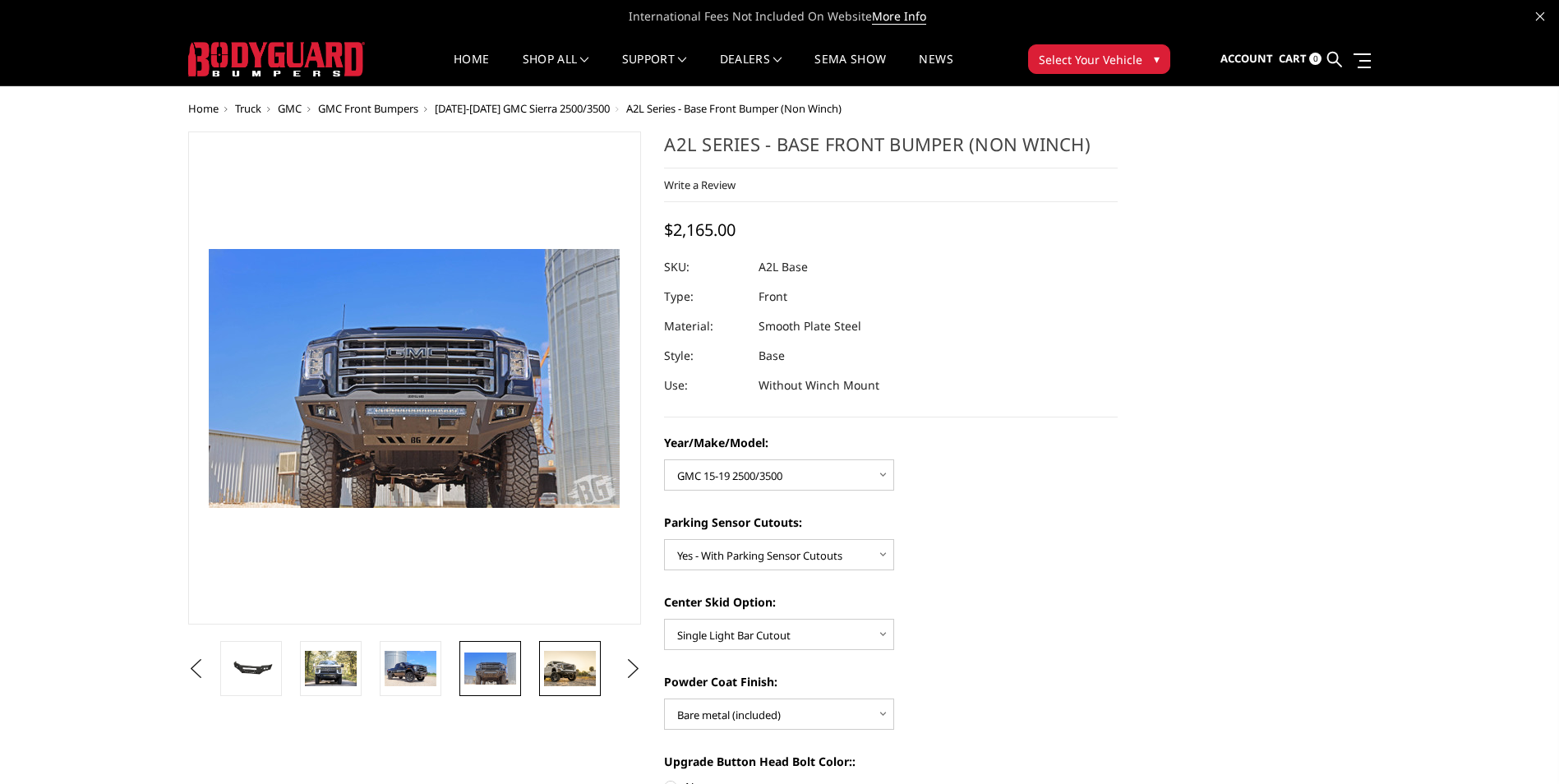
click at [565, 669] on img at bounding box center [570, 668] width 52 height 36
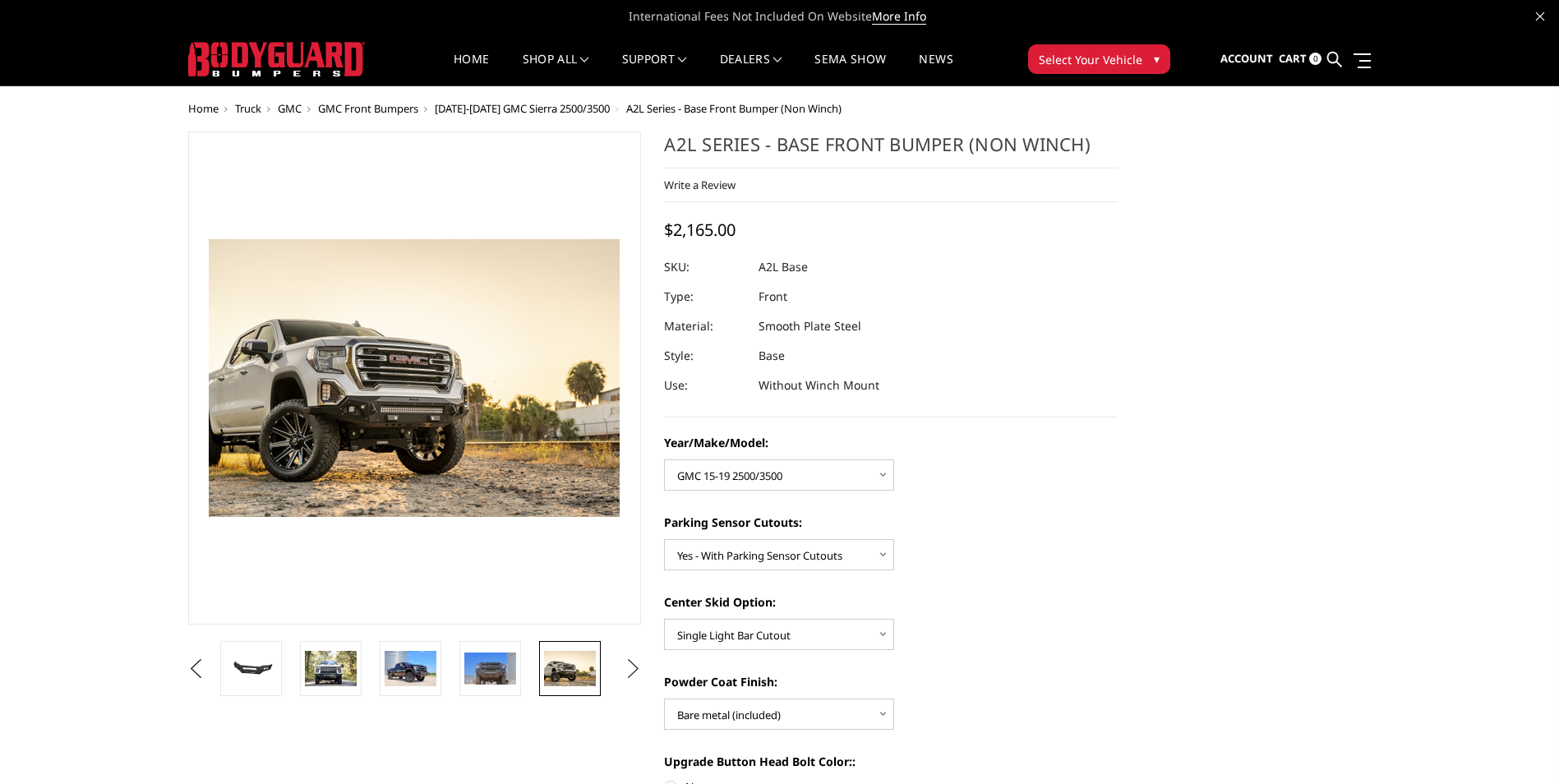
click at [637, 675] on button "Next" at bounding box center [633, 669] width 25 height 25
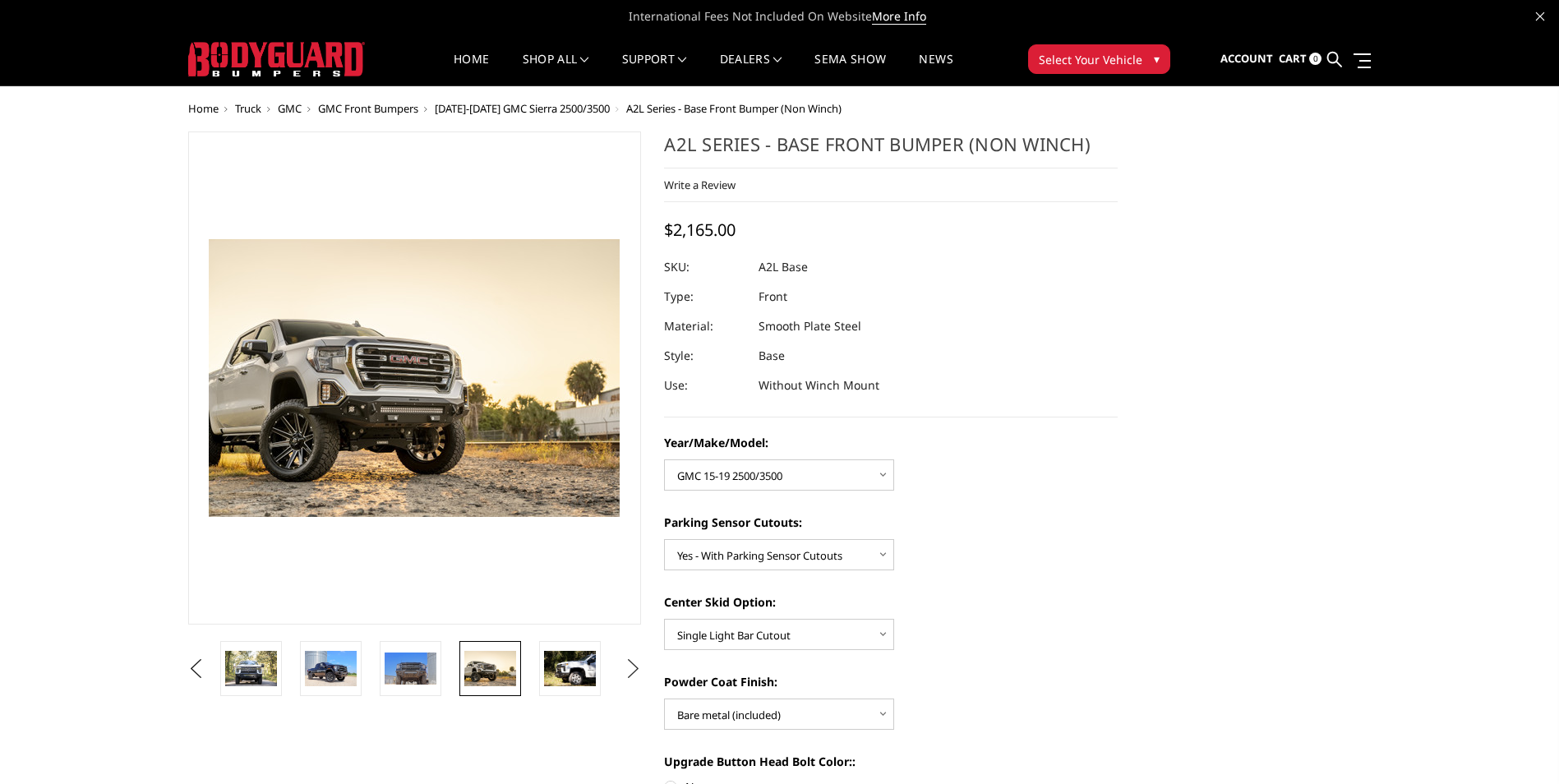
click at [637, 675] on button "Next" at bounding box center [633, 669] width 25 height 25
click at [495, 664] on img at bounding box center [491, 668] width 52 height 35
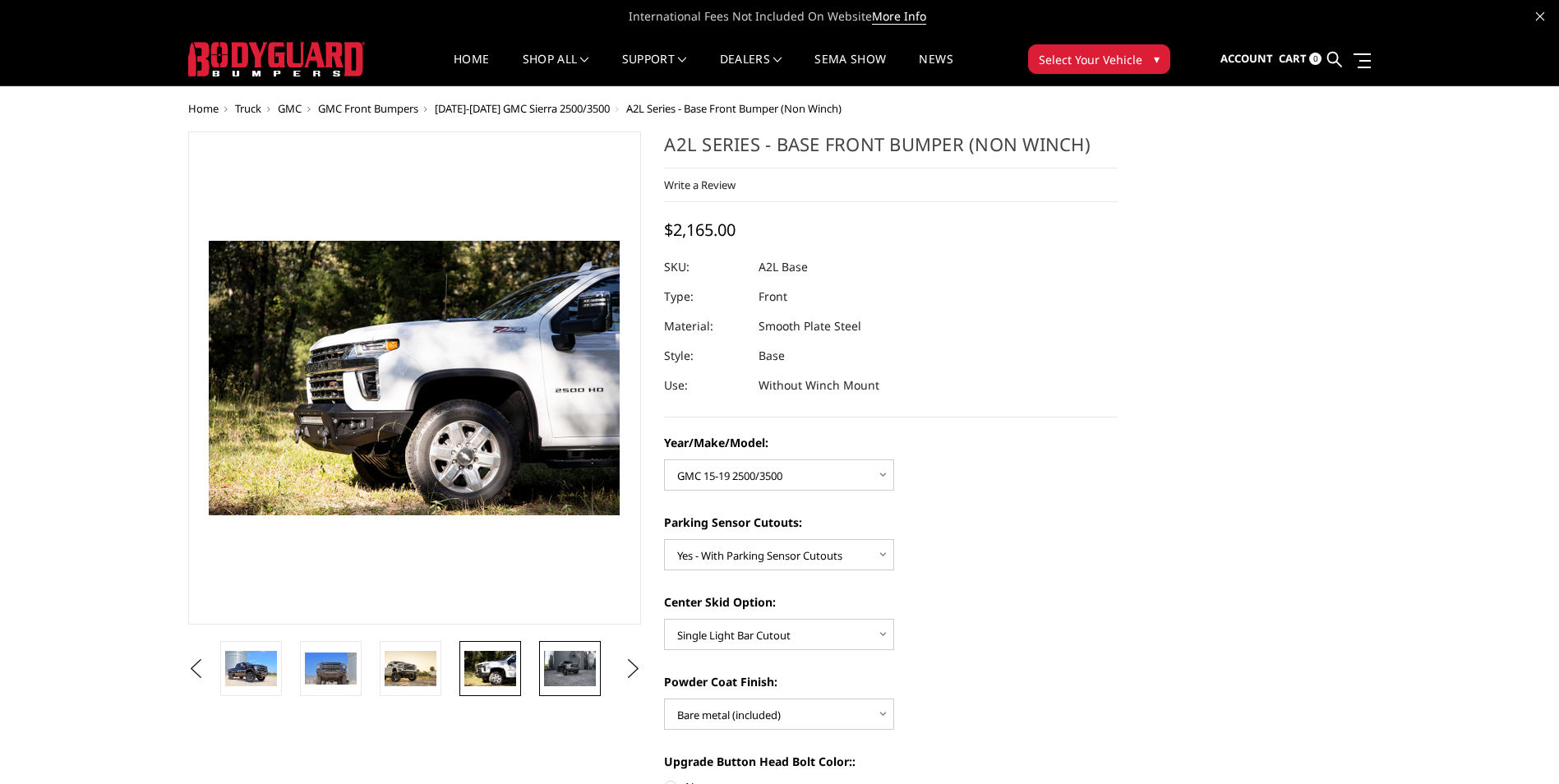
click at [587, 663] on img at bounding box center [570, 668] width 52 height 35
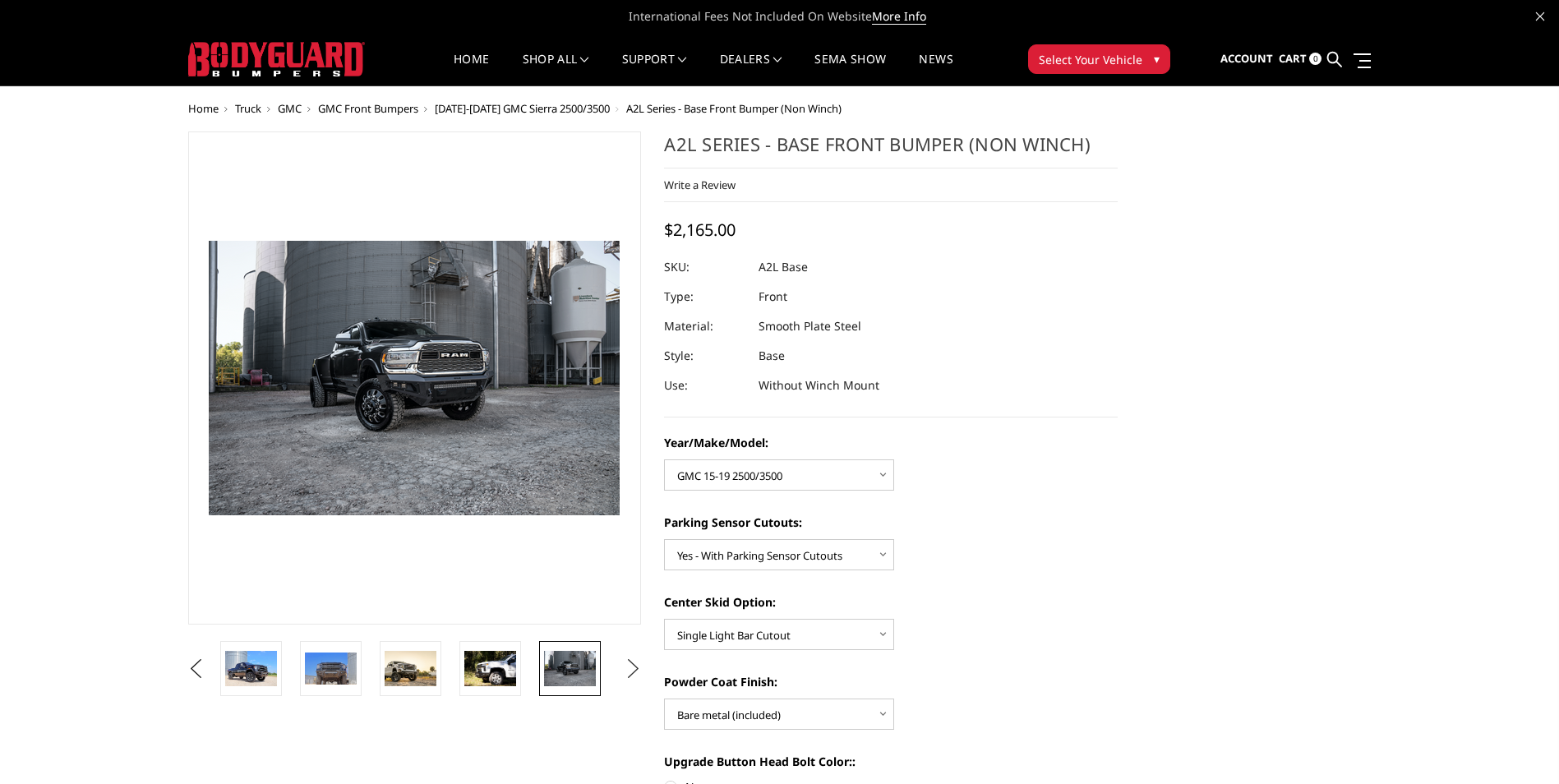
click at [635, 667] on button "Next" at bounding box center [633, 669] width 25 height 25
click at [566, 669] on img at bounding box center [570, 668] width 52 height 35
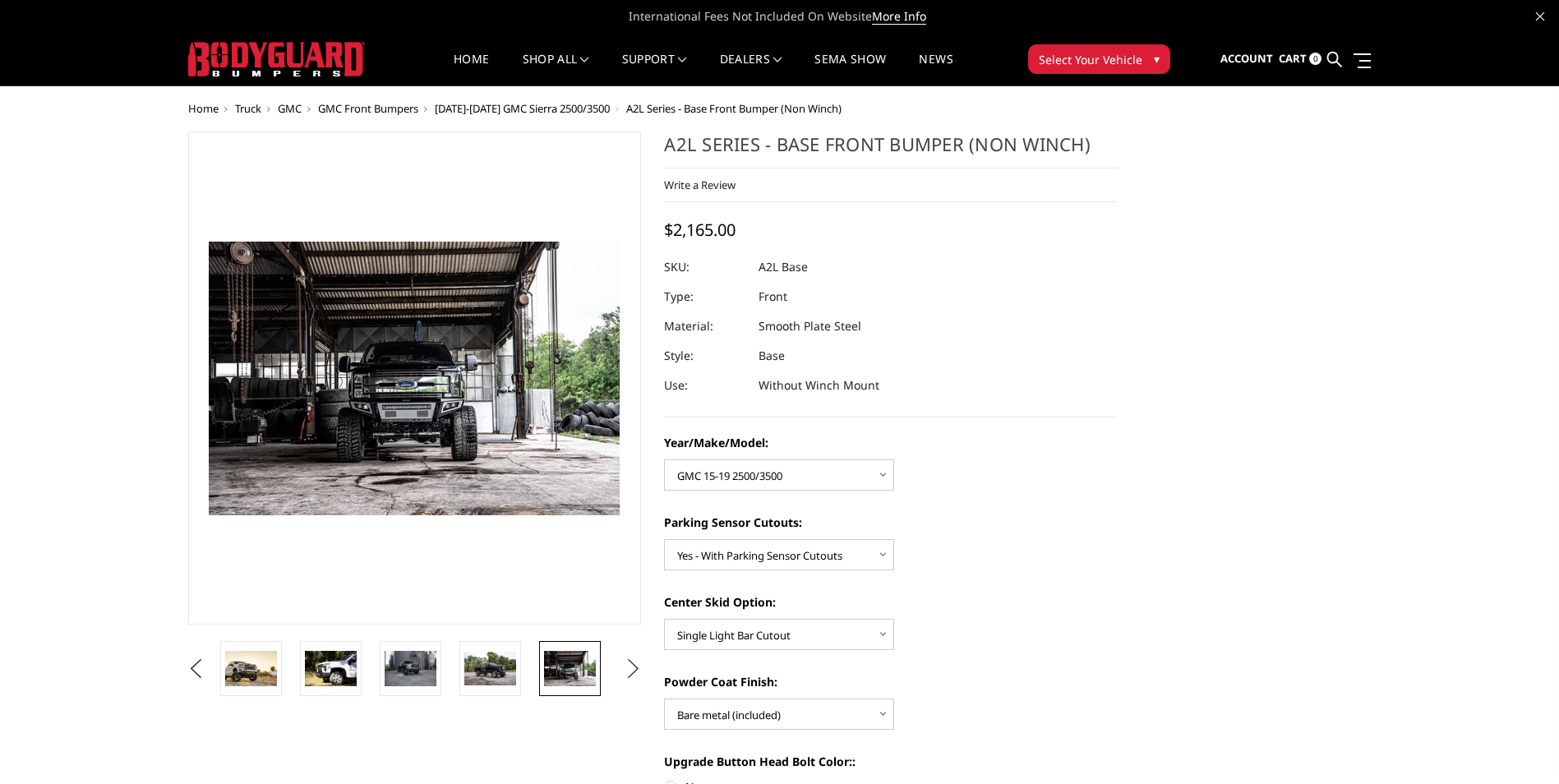
click at [633, 671] on button "Next" at bounding box center [633, 669] width 25 height 25
click at [505, 666] on img at bounding box center [491, 668] width 52 height 29
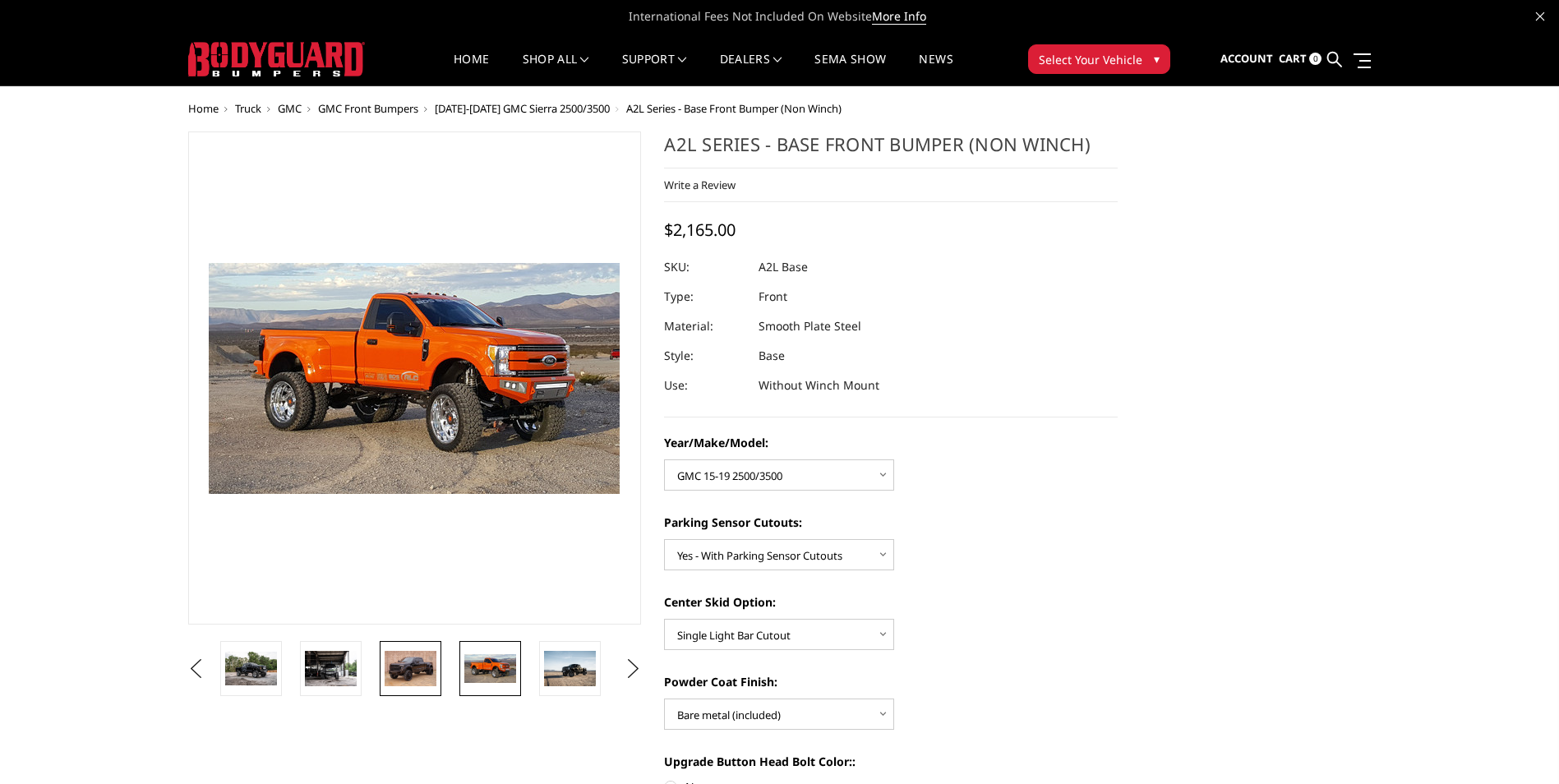
click at [417, 669] on img at bounding box center [411, 668] width 52 height 35
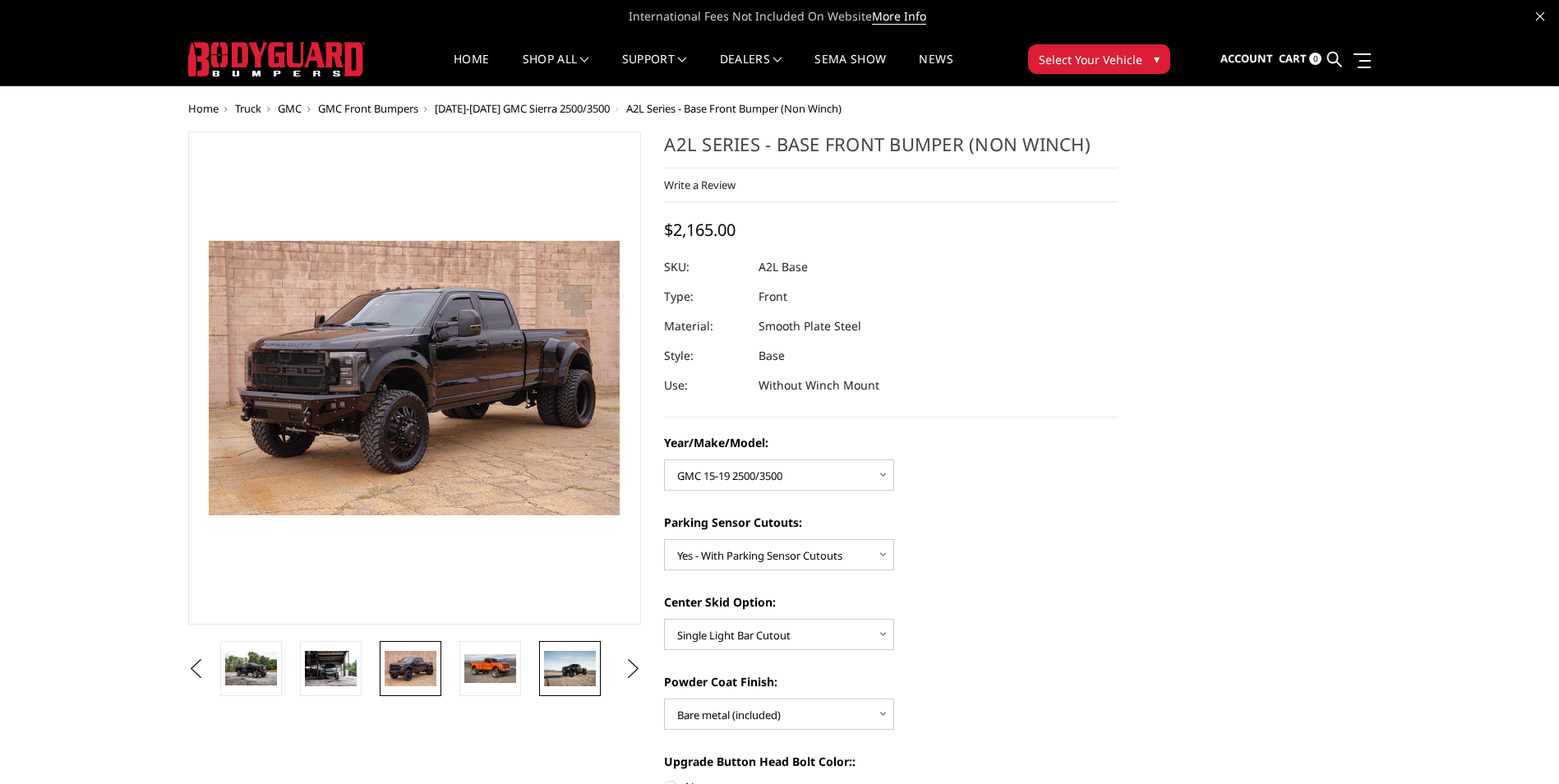
click at [566, 679] on img at bounding box center [570, 668] width 52 height 35
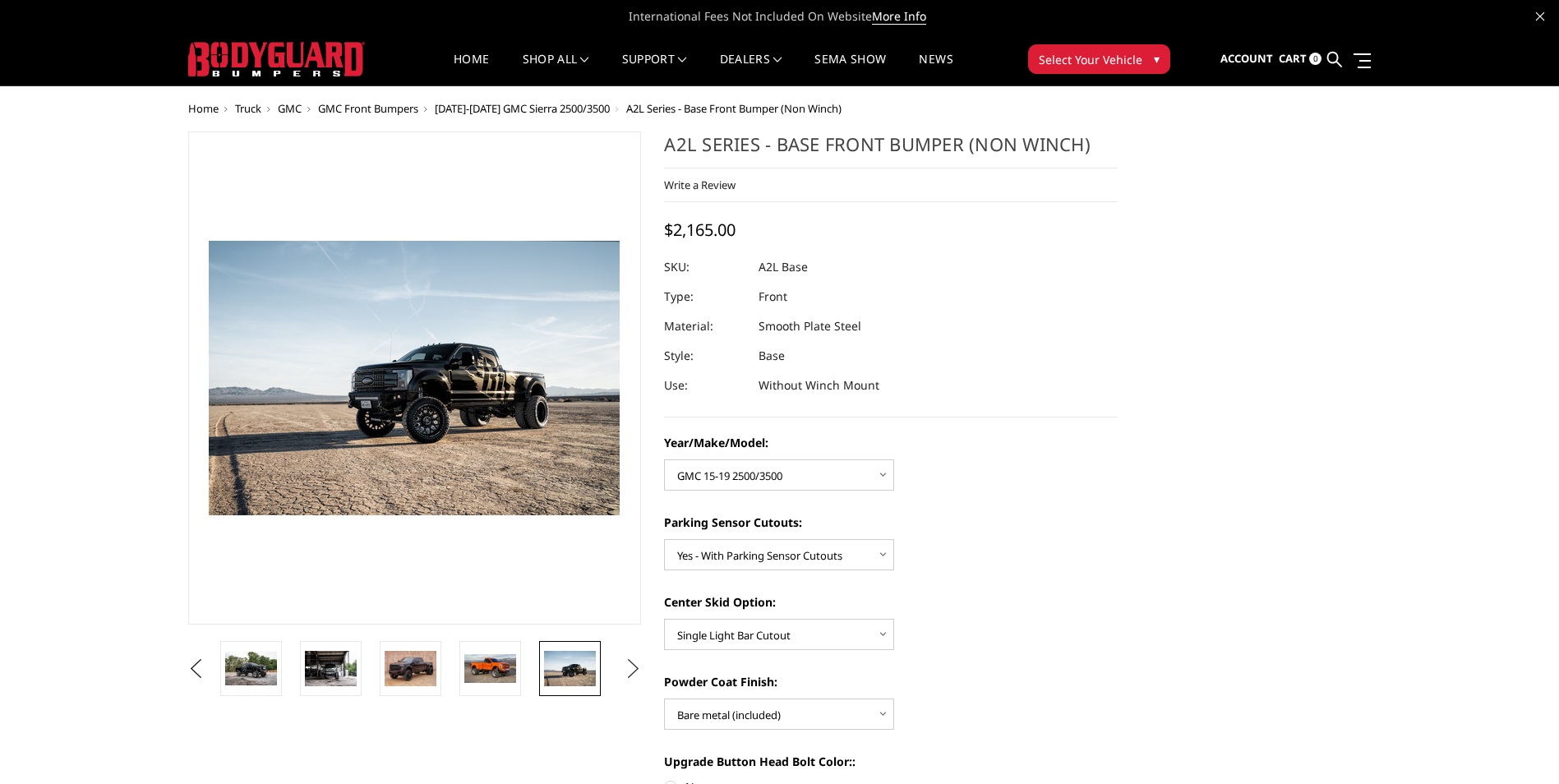
click at [631, 668] on button "Next" at bounding box center [633, 669] width 25 height 25
click at [581, 660] on img at bounding box center [570, 668] width 52 height 35
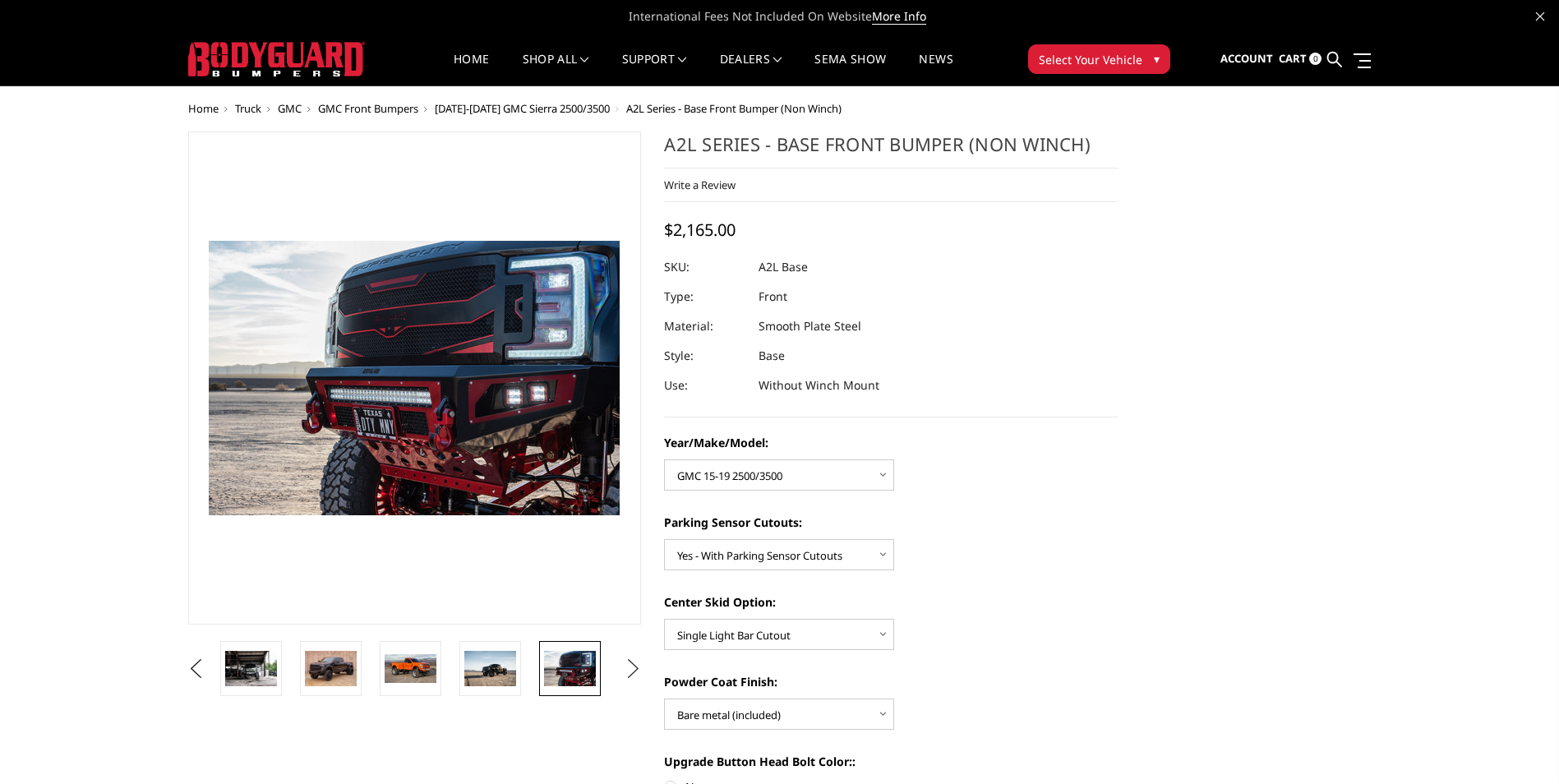
click at [635, 669] on button "Next" at bounding box center [633, 669] width 25 height 25
click at [596, 666] on img at bounding box center [570, 668] width 52 height 34
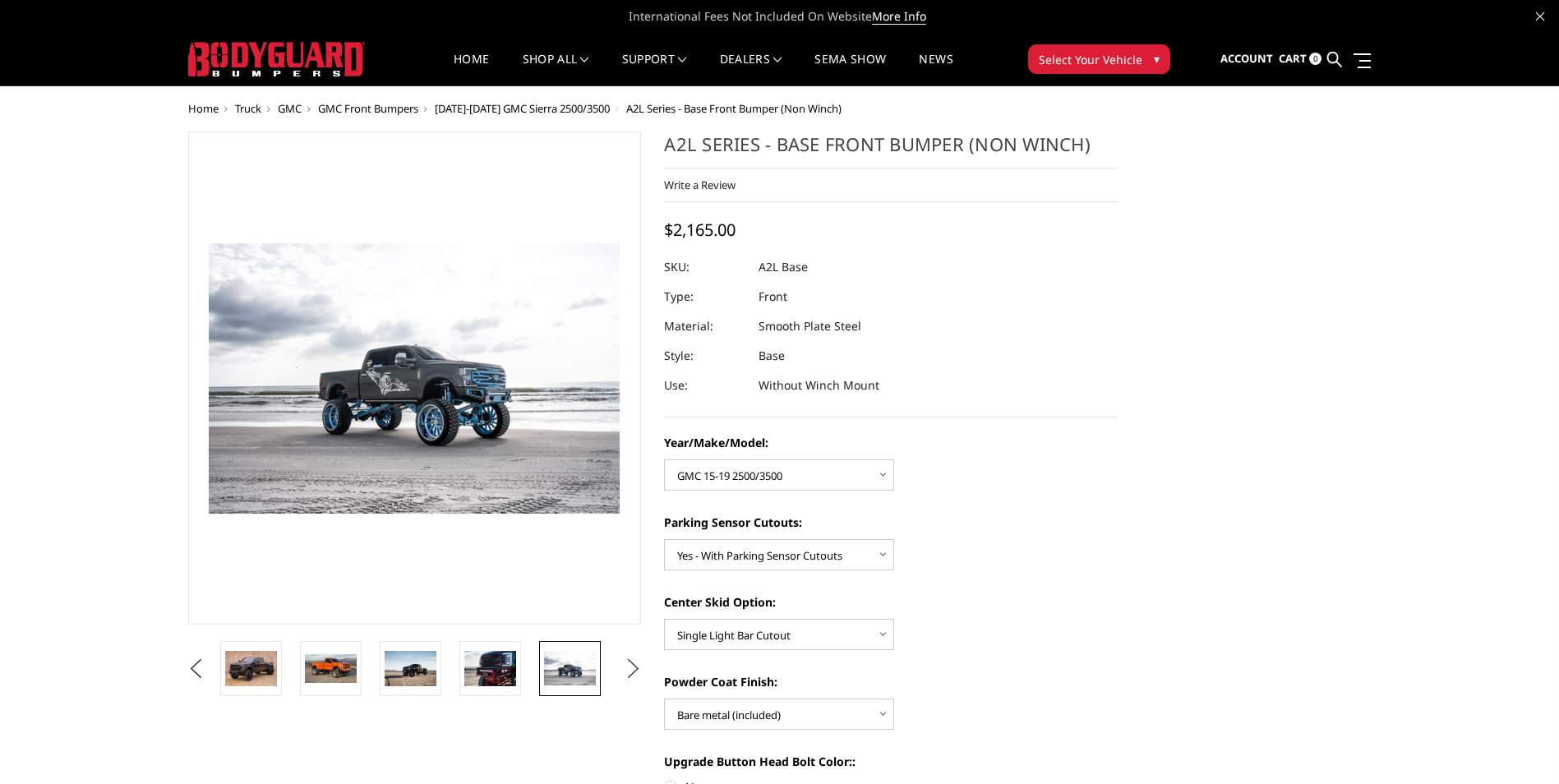
click at [640, 666] on button "Next" at bounding box center [633, 669] width 25 height 25
click at [590, 666] on img at bounding box center [570, 669] width 52 height 35
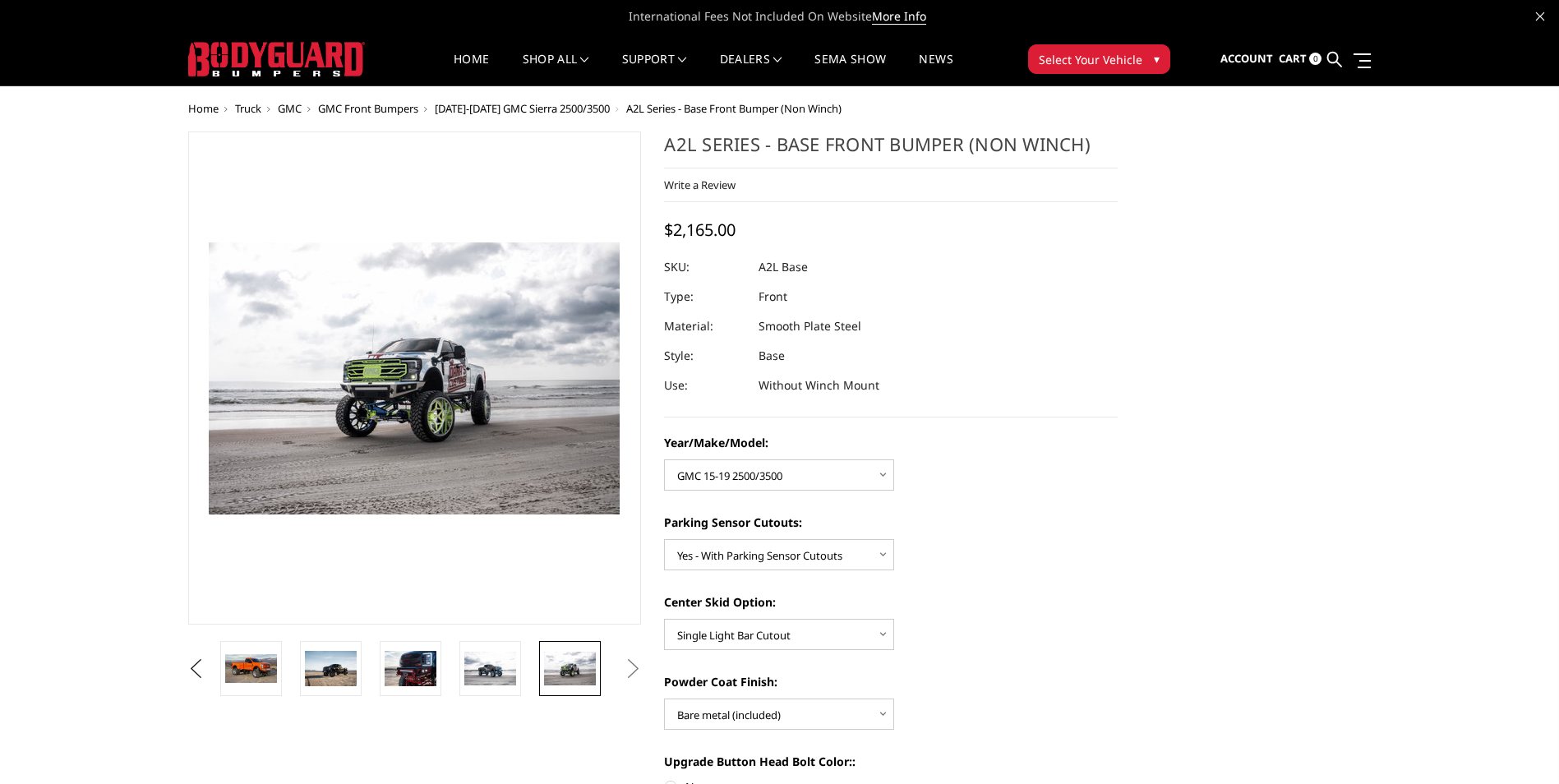
click at [639, 666] on button "Next" at bounding box center [633, 669] width 25 height 25
click at [633, 668] on button "Next" at bounding box center [633, 669] width 25 height 25
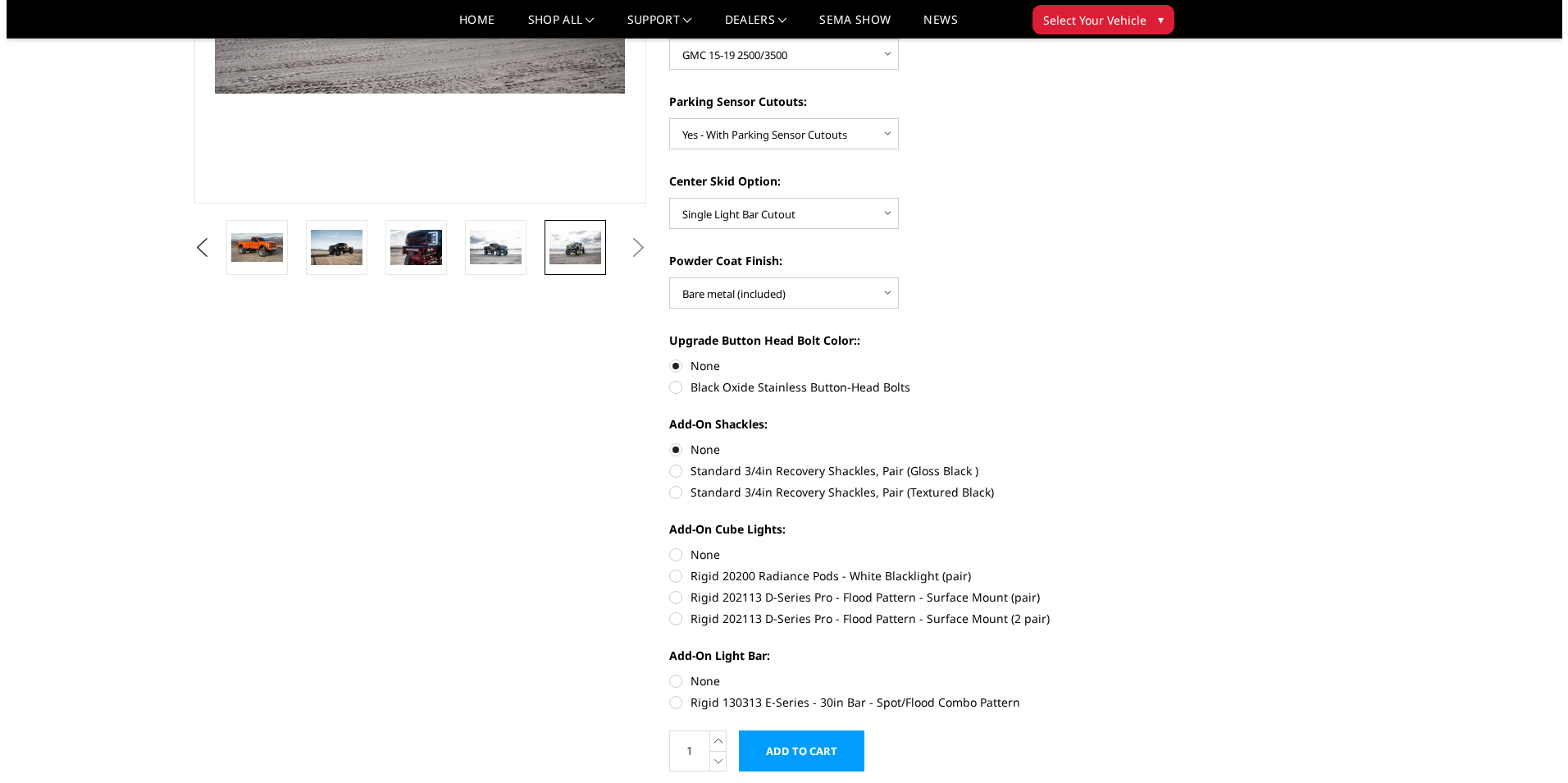
scroll to position [410, 0]
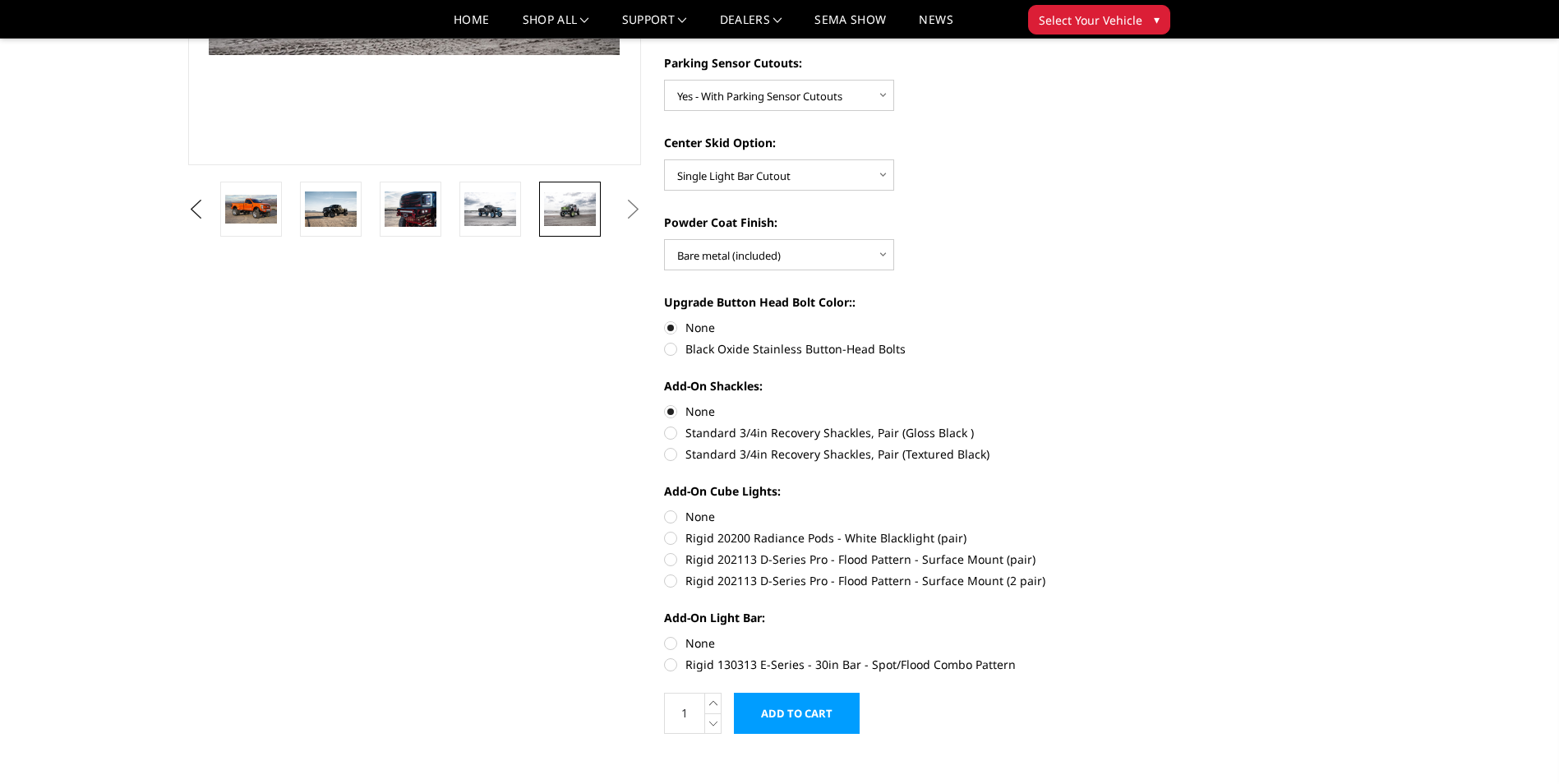
click at [811, 718] on input "Add to Cart" at bounding box center [797, 713] width 126 height 42
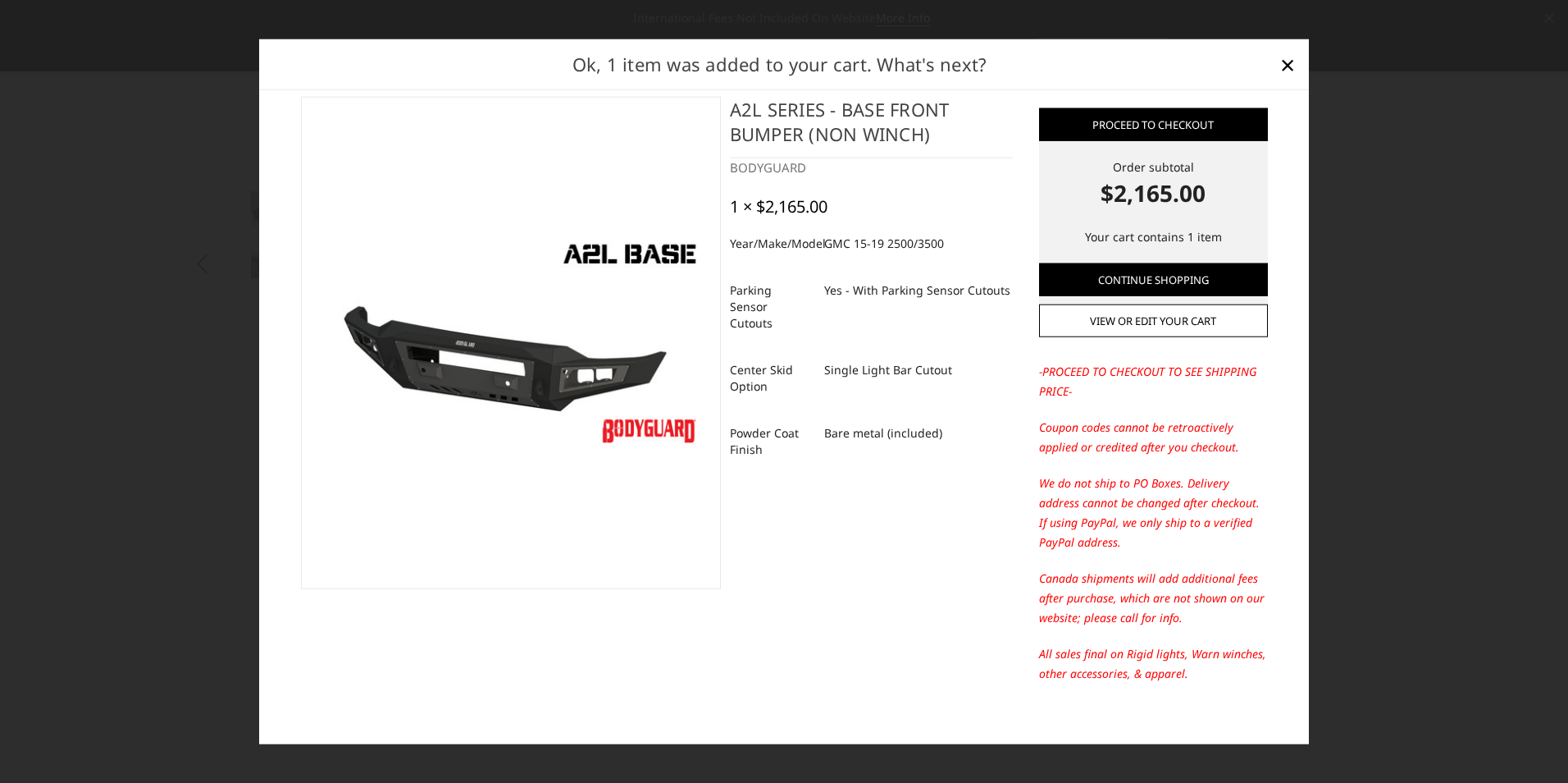
scroll to position [38, 0]
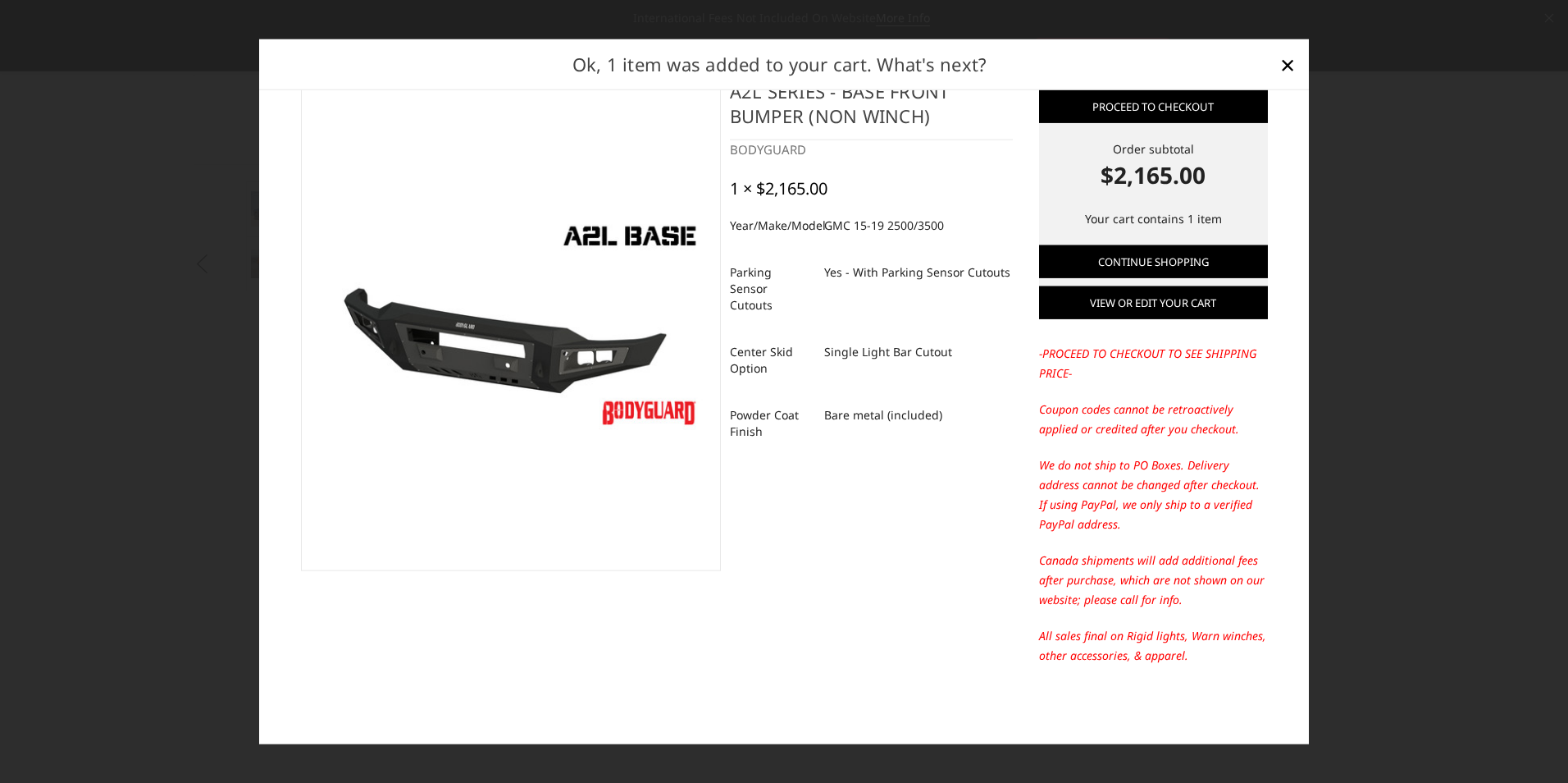
click at [1104, 304] on link "View or edit your cart" at bounding box center [1153, 303] width 228 height 33
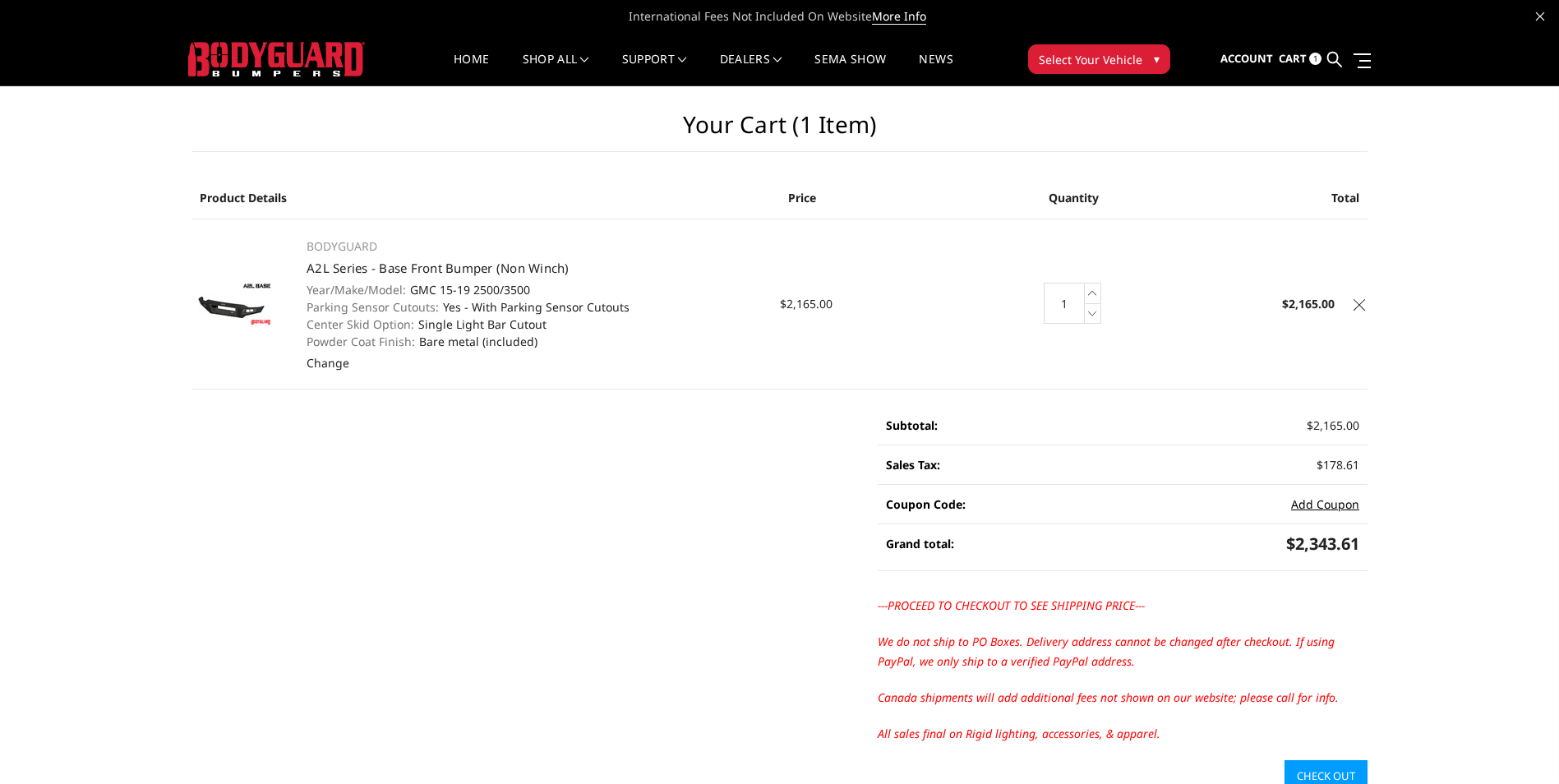
click at [1308, 506] on button "Add Coupon" at bounding box center [1325, 504] width 69 height 17
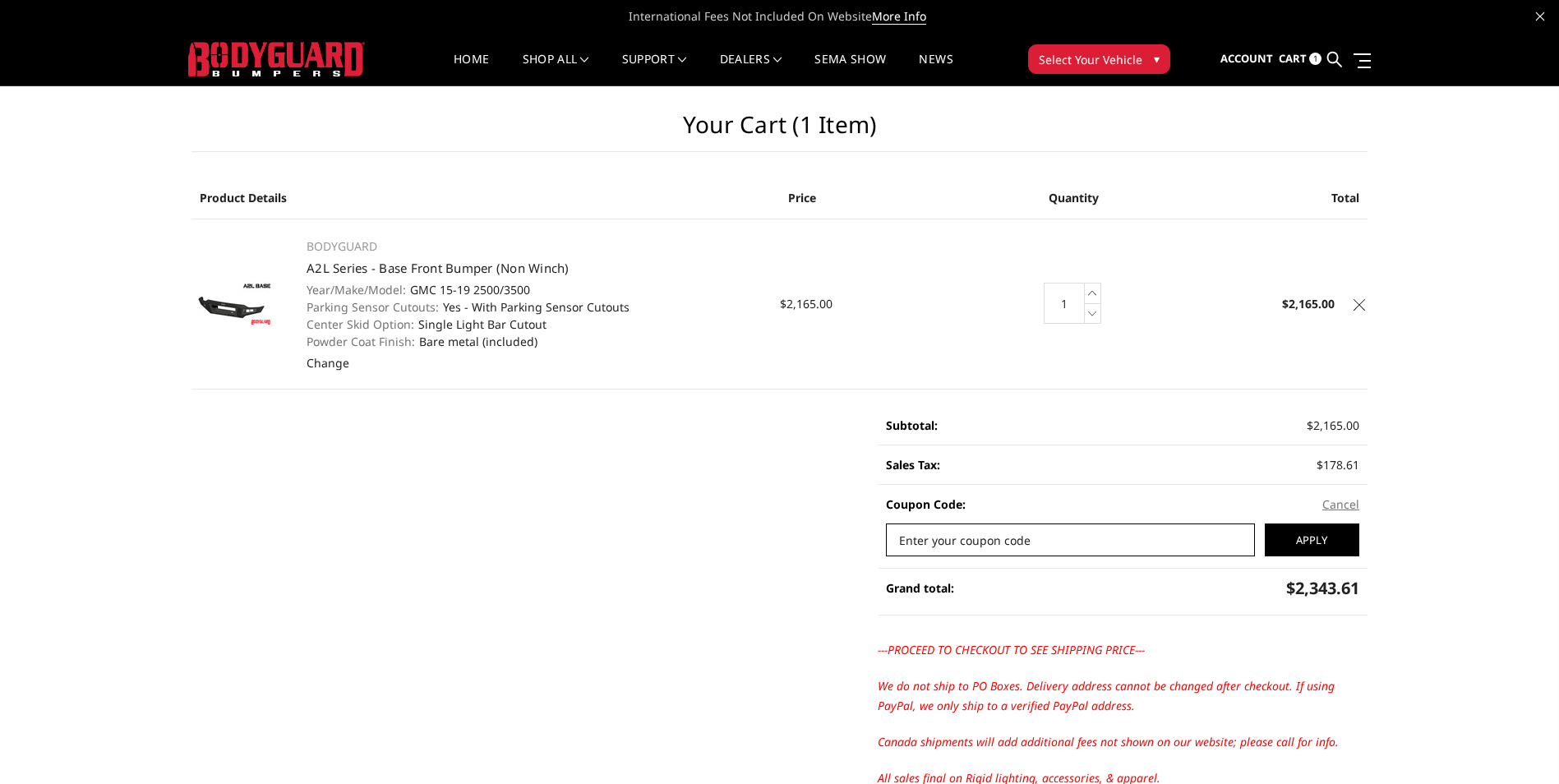
click at [1104, 542] on input "Enter your coupon code" at bounding box center [1070, 540] width 369 height 33
click at [1100, 537] on input "Enter your coupon code" at bounding box center [1070, 540] width 369 height 33
type input "v"
drag, startPoint x: 939, startPoint y: 540, endPoint x: 849, endPoint y: 531, distance: 90.4
click at [854, 531] on main "Your Cart (1 item) Product Details Price Quantity Total BODYGUARD A2L Series - …" at bounding box center [779, 461] width 1201 height 749
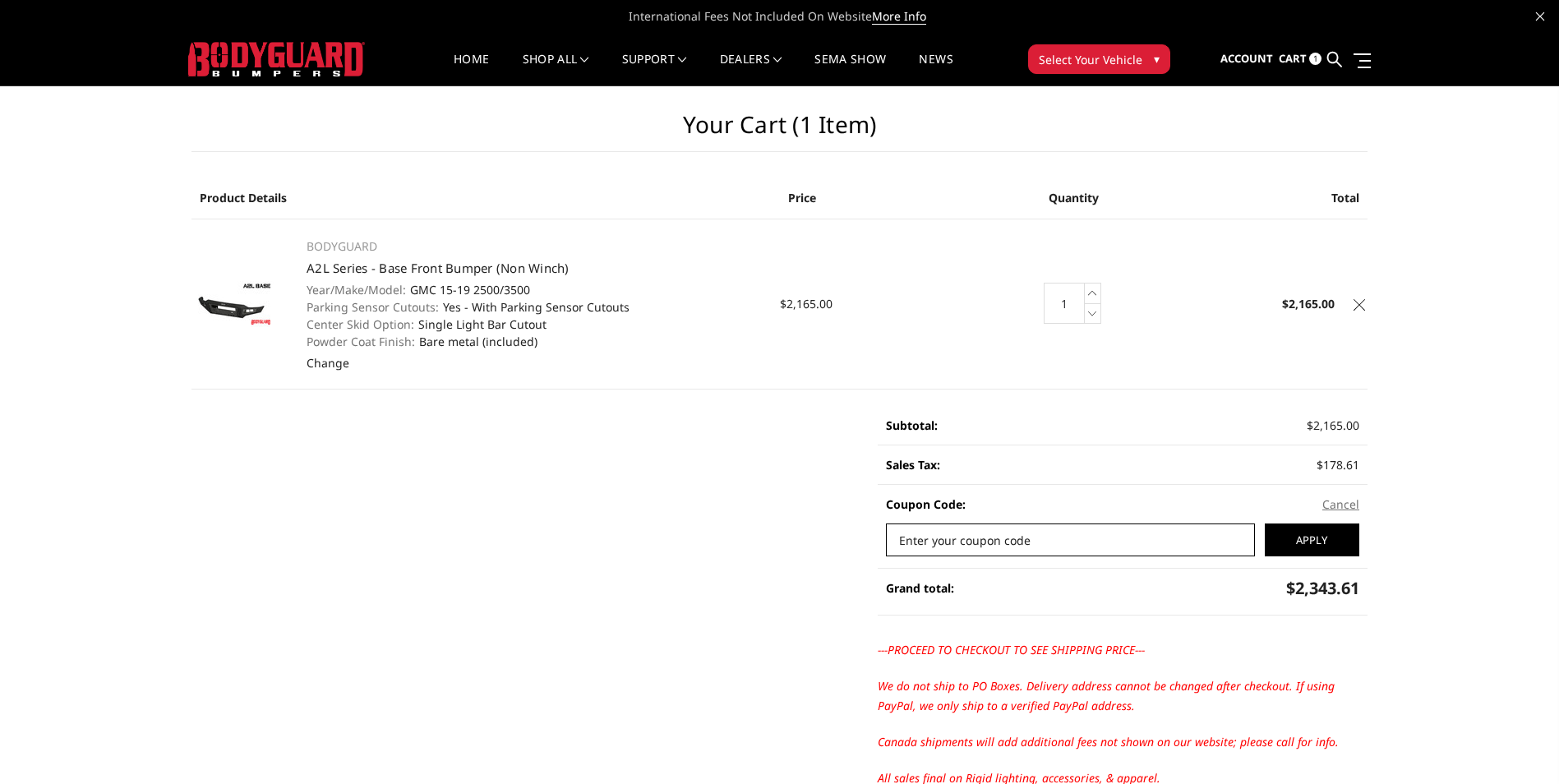
click at [1066, 543] on input "Enter your coupon code" at bounding box center [1070, 540] width 369 height 33
type input "fir-44fed93d3"
click at [1344, 549] on input "Apply" at bounding box center [1312, 540] width 95 height 33
